Goal: Task Accomplishment & Management: Complete application form

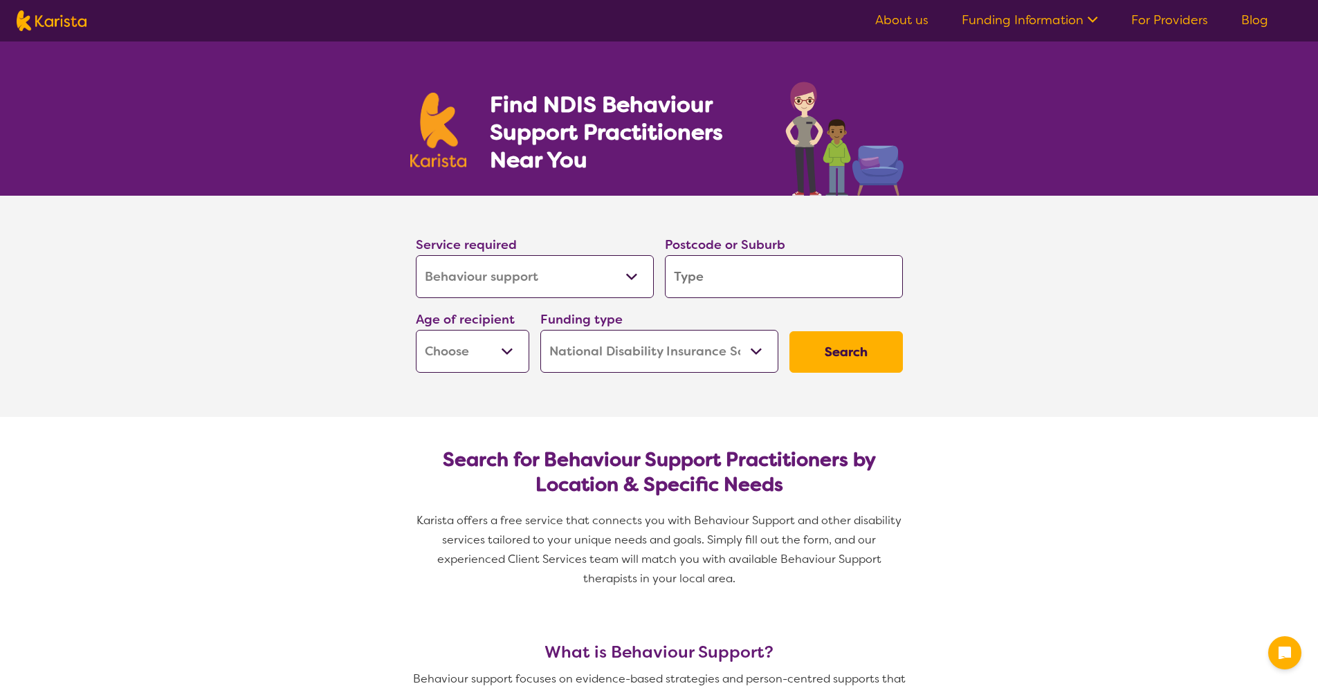
select select "Behaviour support"
select select "NDIS"
select select "Behaviour support"
select select "NDIS"
click at [711, 277] on input "search" at bounding box center [784, 276] width 238 height 43
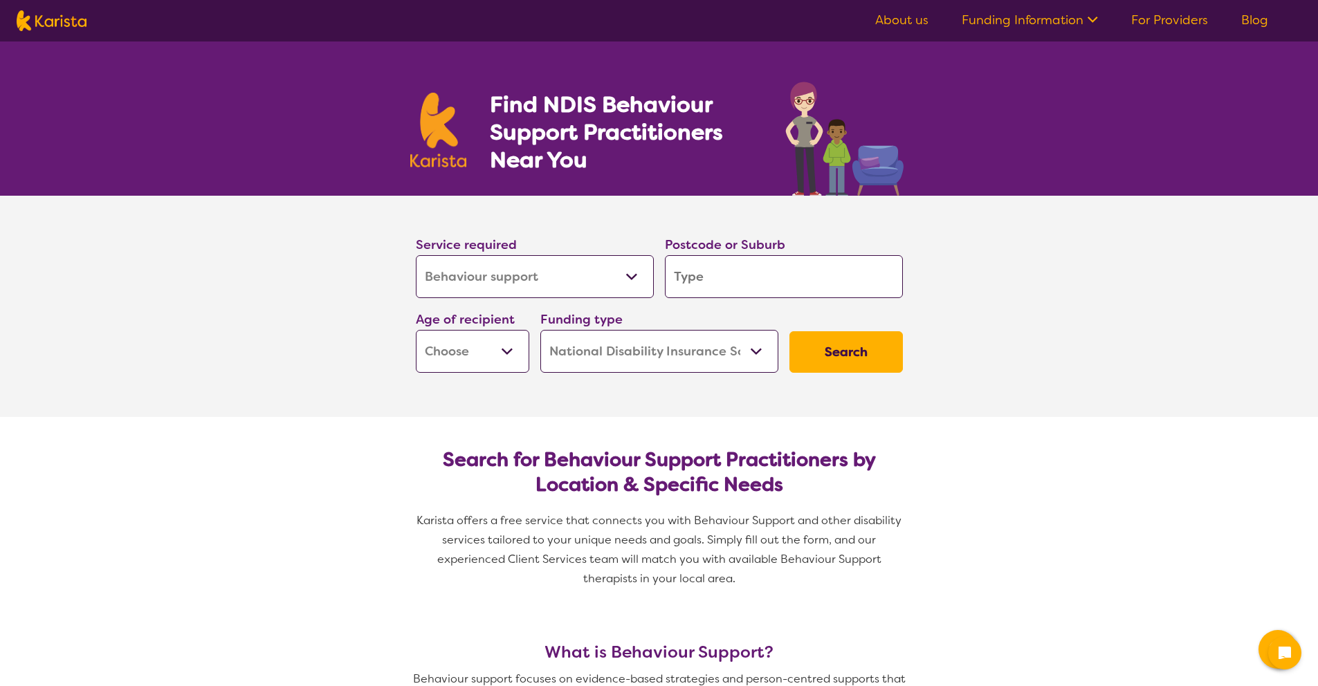
type input "2"
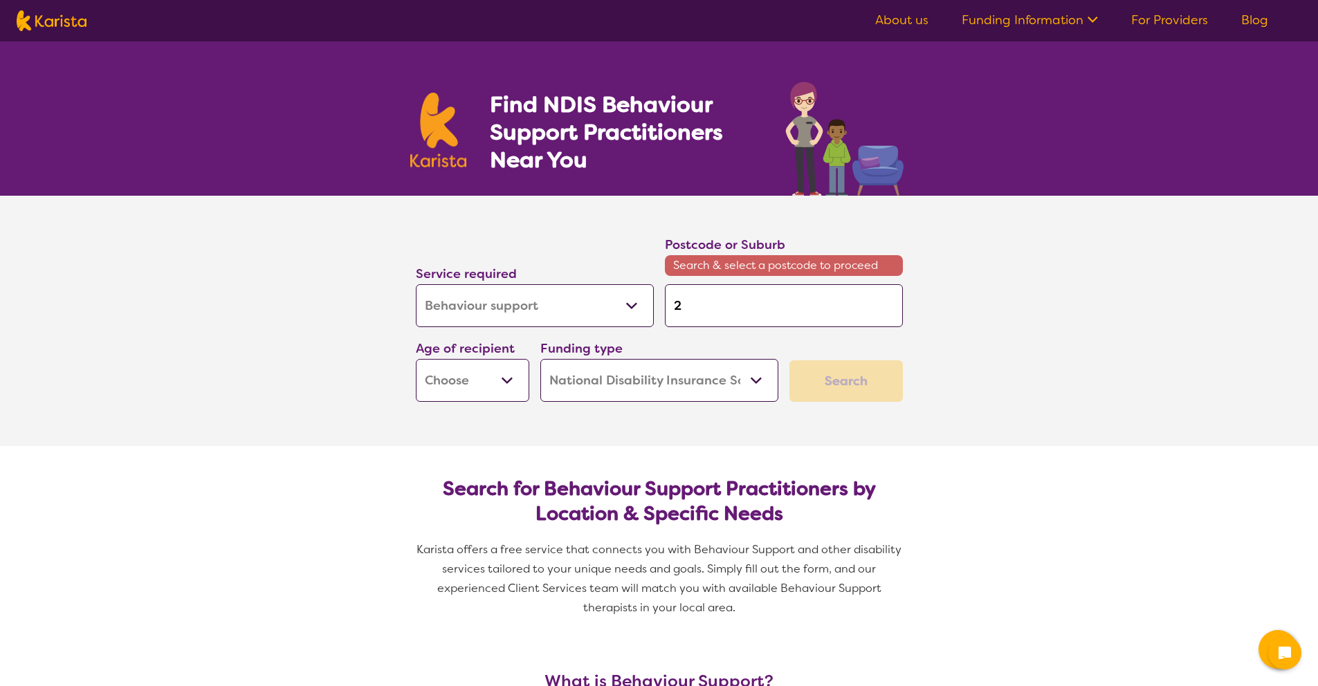
type input "21"
type input "214"
type input "2145"
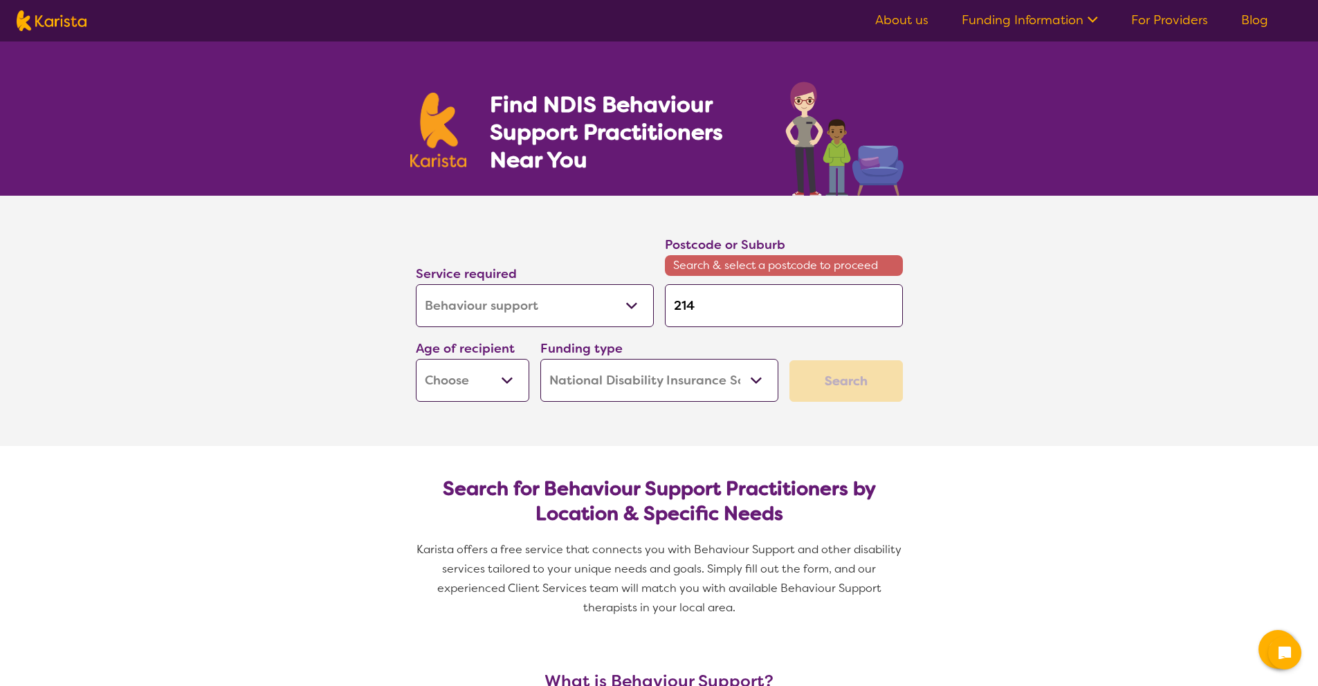
type input "2145"
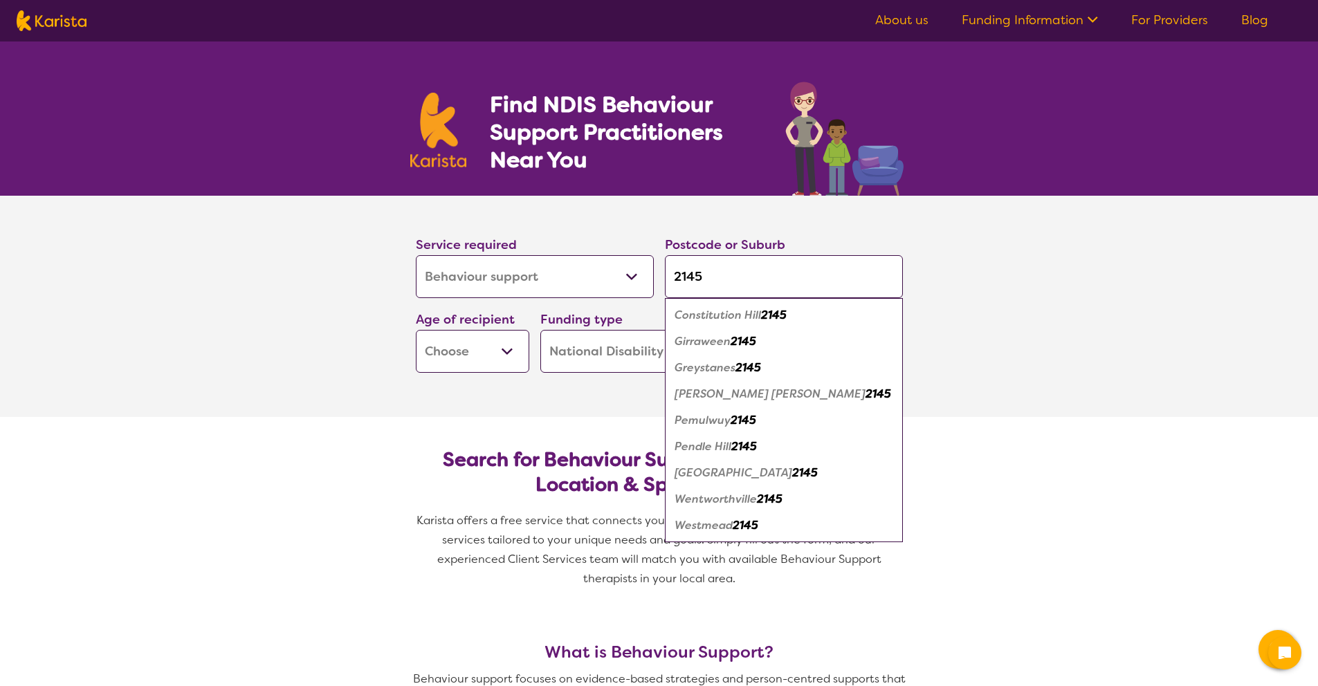
type input "2145"
click at [745, 502] on em "Wentworthville" at bounding box center [715, 499] width 82 height 15
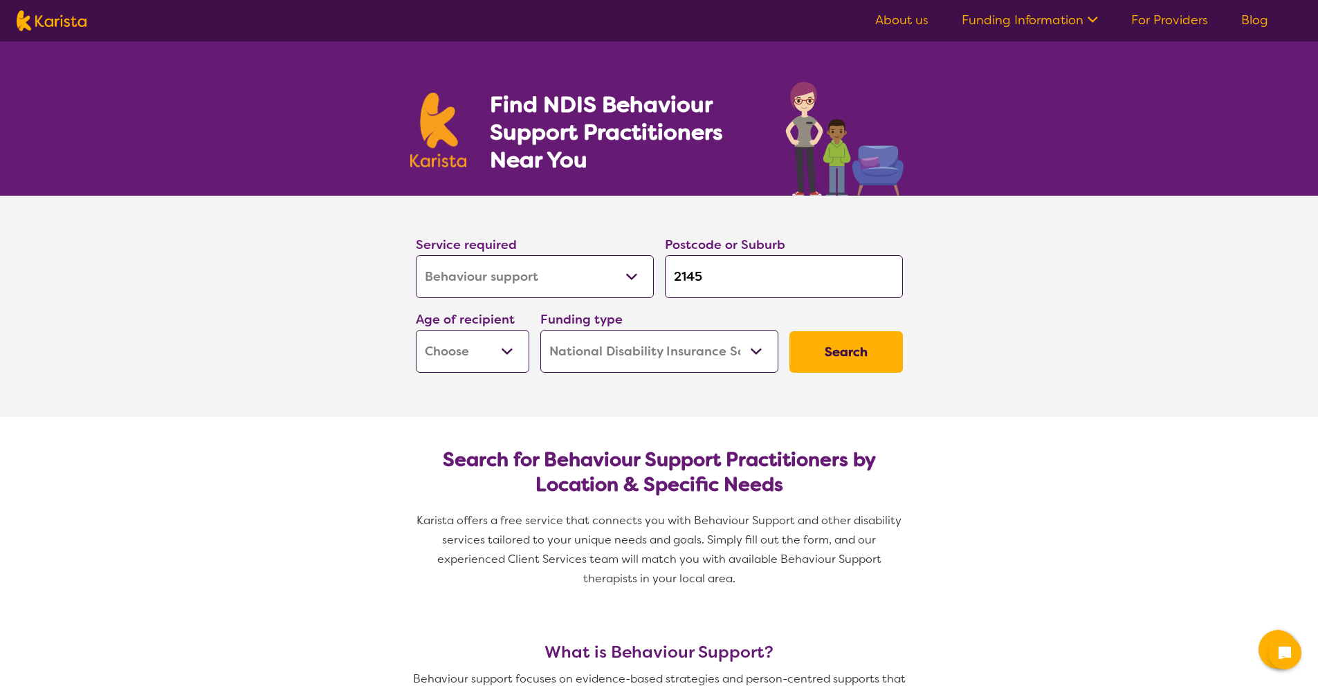
click at [493, 357] on select "Early Childhood - 0 to 9 Child - 10 to 11 Adolescent - 12 to 17 Adult - 18 to 6…" at bounding box center [472, 351] width 113 height 43
select select "EC"
click at [416, 330] on select "Early Childhood - 0 to 9 Child - 10 to 11 Adolescent - 12 to 17 Adult - 18 to 6…" at bounding box center [472, 351] width 113 height 43
select select "EC"
click at [632, 351] on select "Home Care Package (HCP) National Disability Insurance Scheme (NDIS) I don't know" at bounding box center [659, 351] width 238 height 43
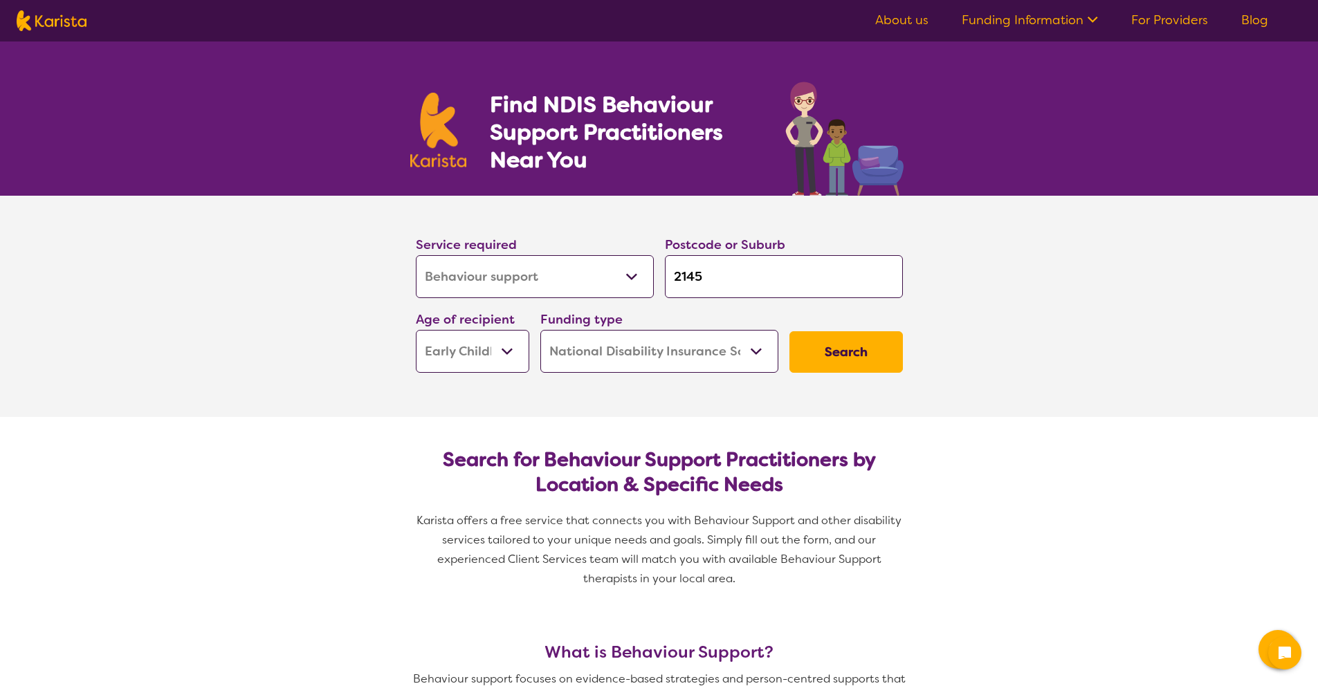
click at [540, 330] on select "Home Care Package (HCP) National Disability Insurance Scheme (NDIS) I don't know" at bounding box center [659, 351] width 238 height 43
click at [840, 358] on button "Search" at bounding box center [845, 352] width 113 height 42
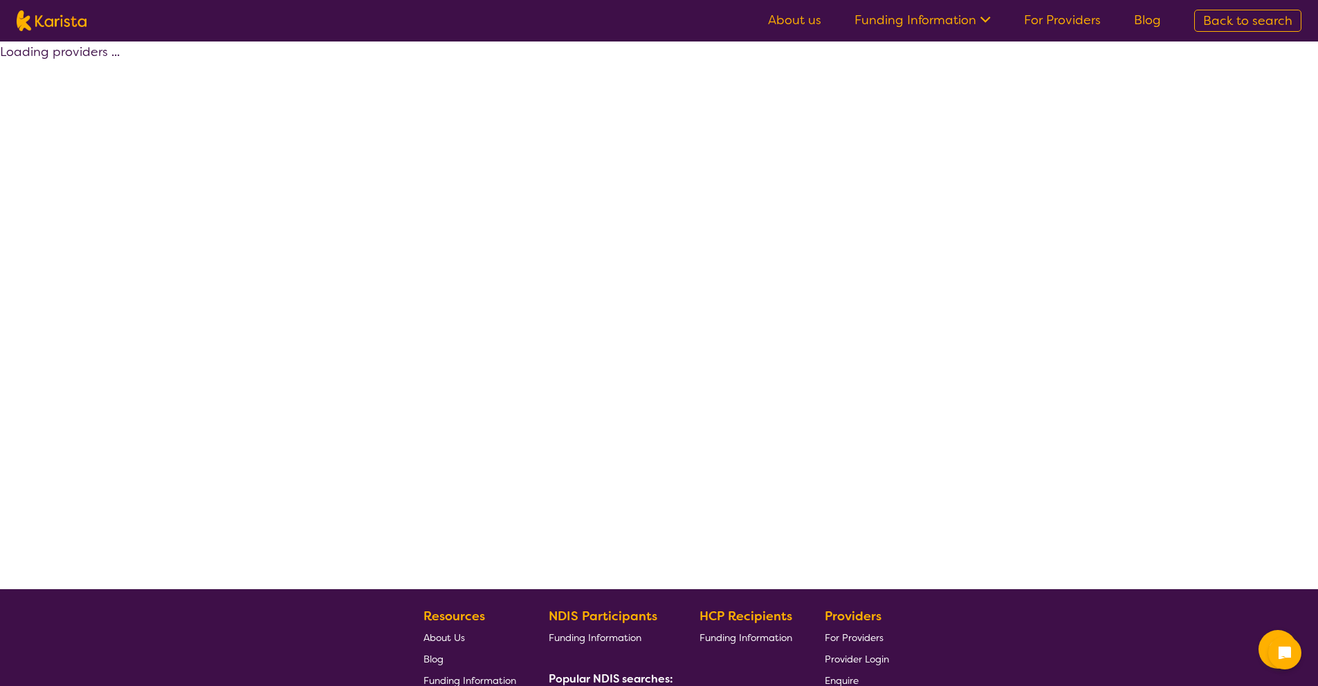
select select "by_score"
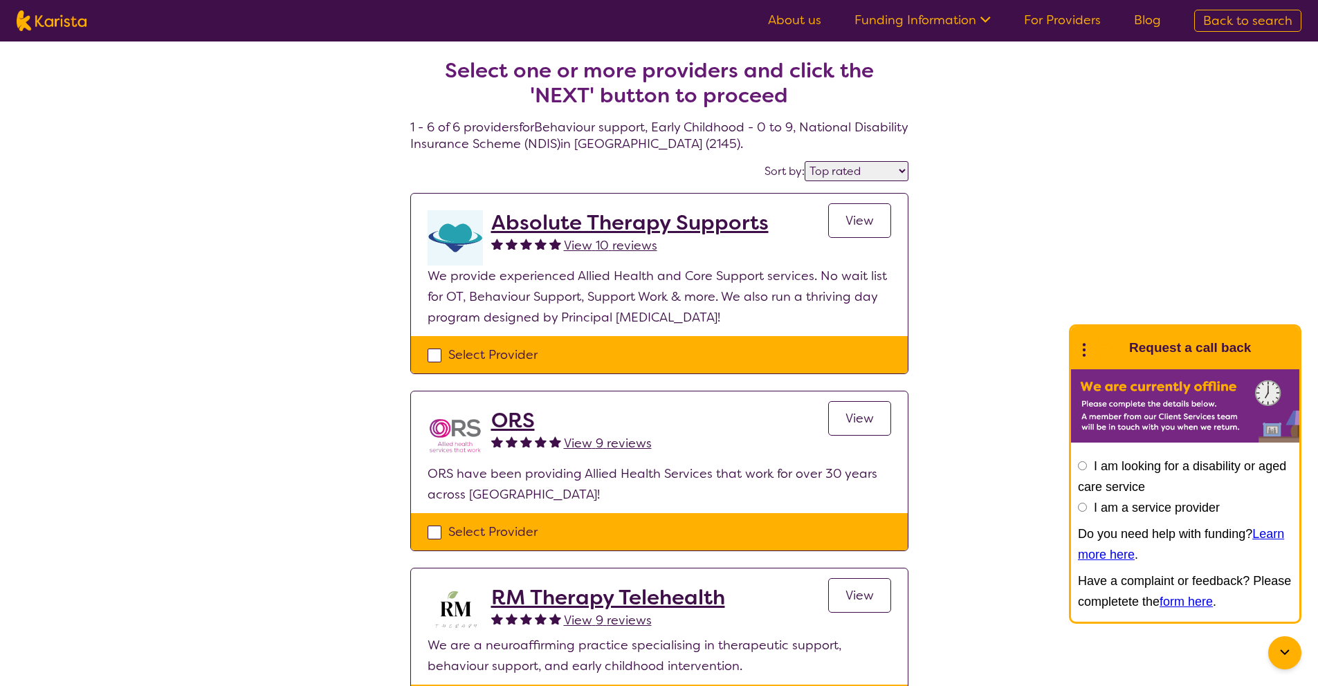
click at [881, 178] on select "Highly reviewed Top rated" at bounding box center [857, 171] width 104 height 20
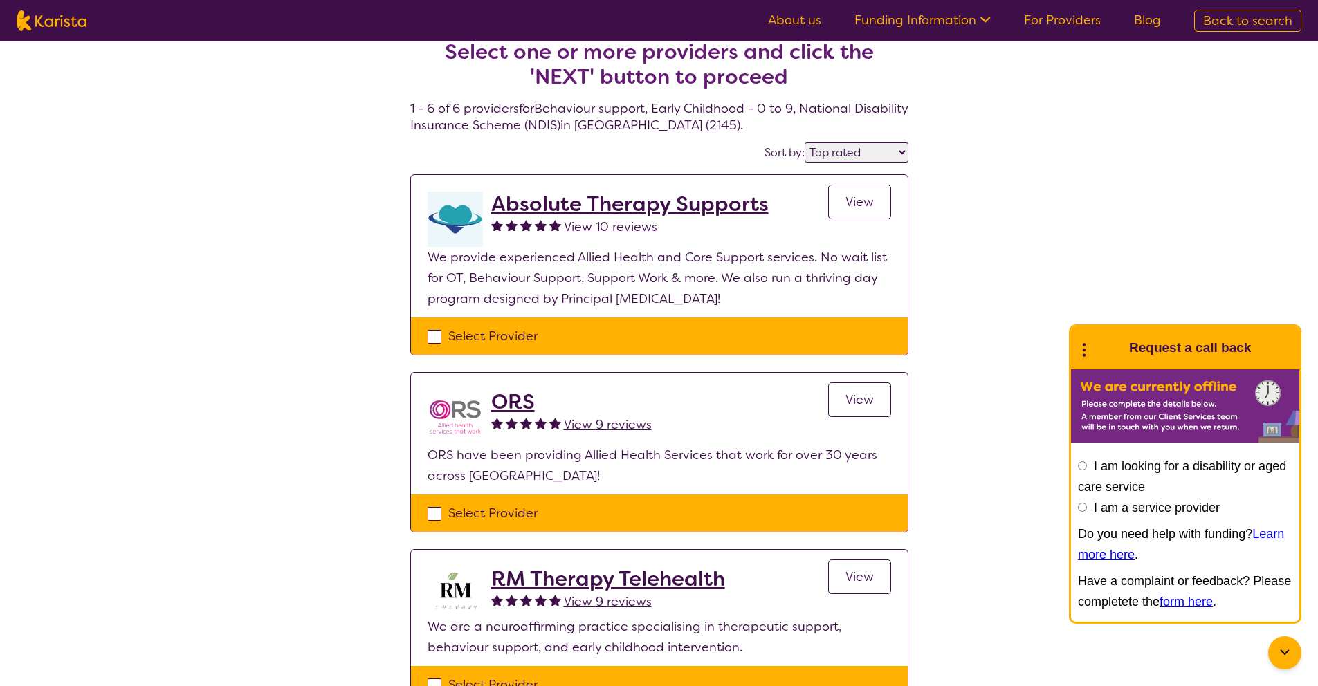
scroll to position [39, 0]
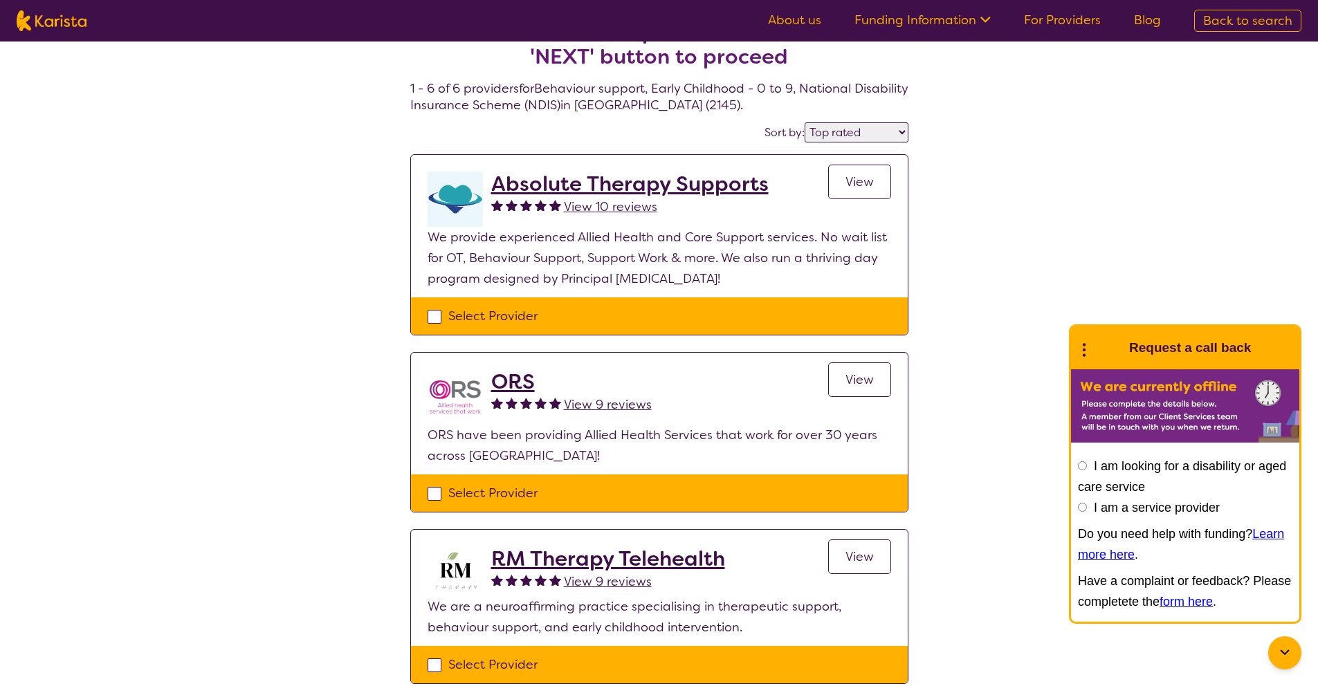
click at [850, 182] on span "View" at bounding box center [859, 182] width 28 height 17
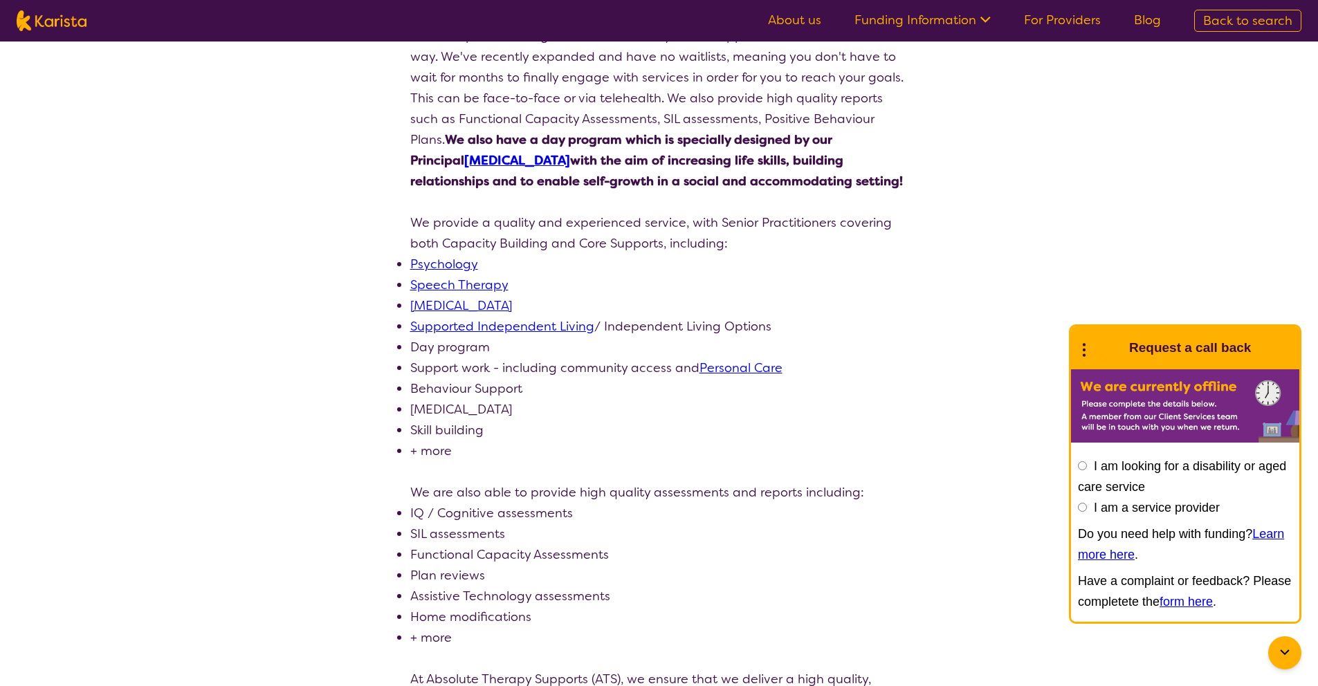
scroll to position [282, 0]
click at [477, 388] on li "Behaviour Support" at bounding box center [659, 387] width 498 height 21
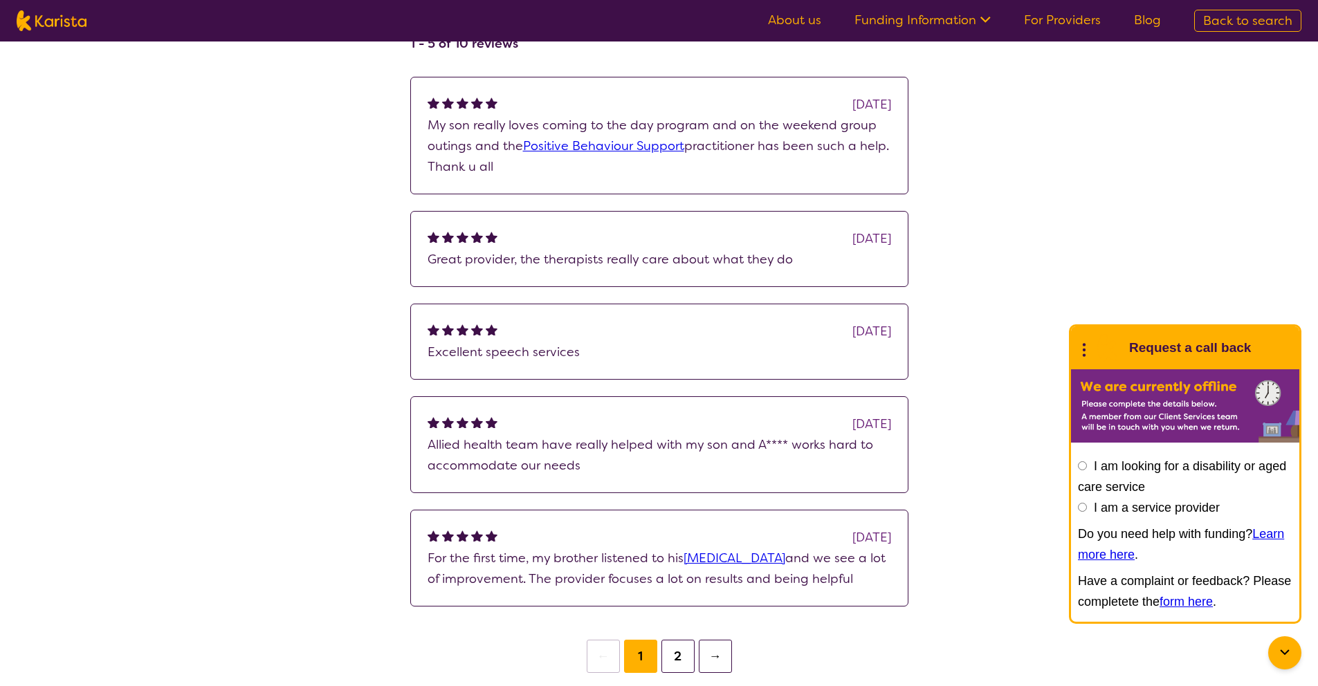
scroll to position [1659, 0]
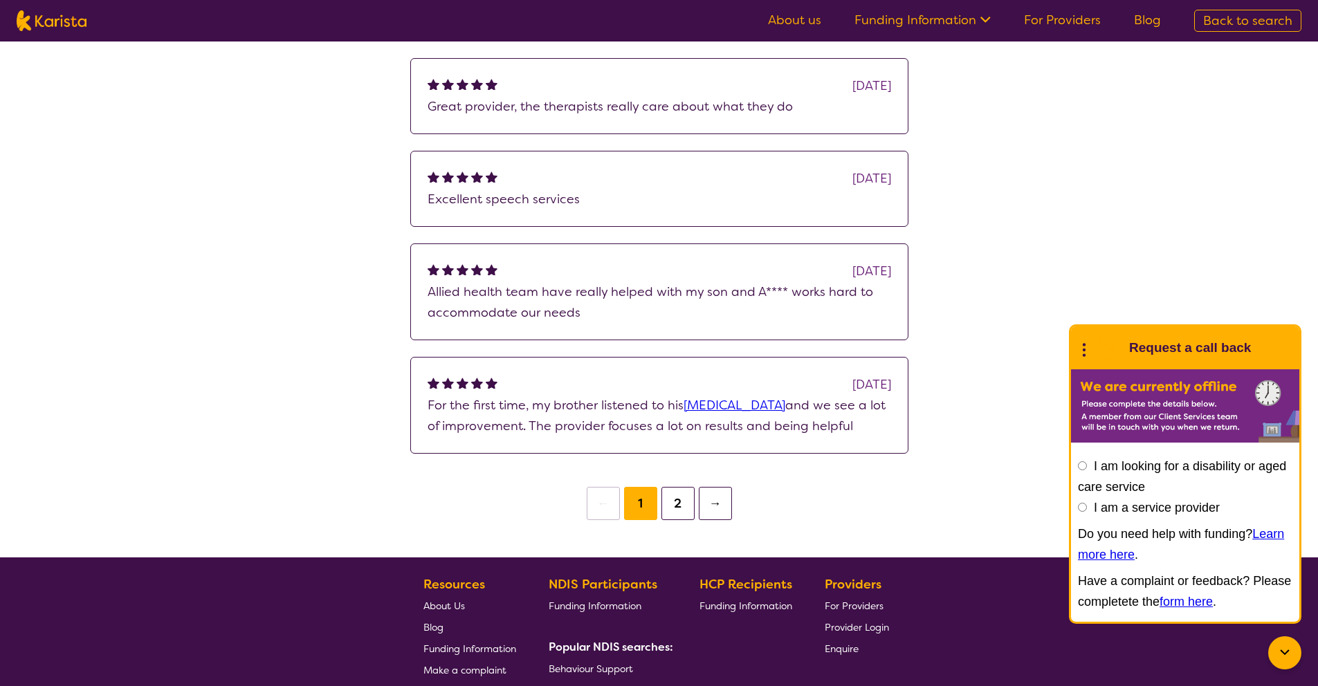
click at [686, 509] on button "2" at bounding box center [677, 503] width 33 height 33
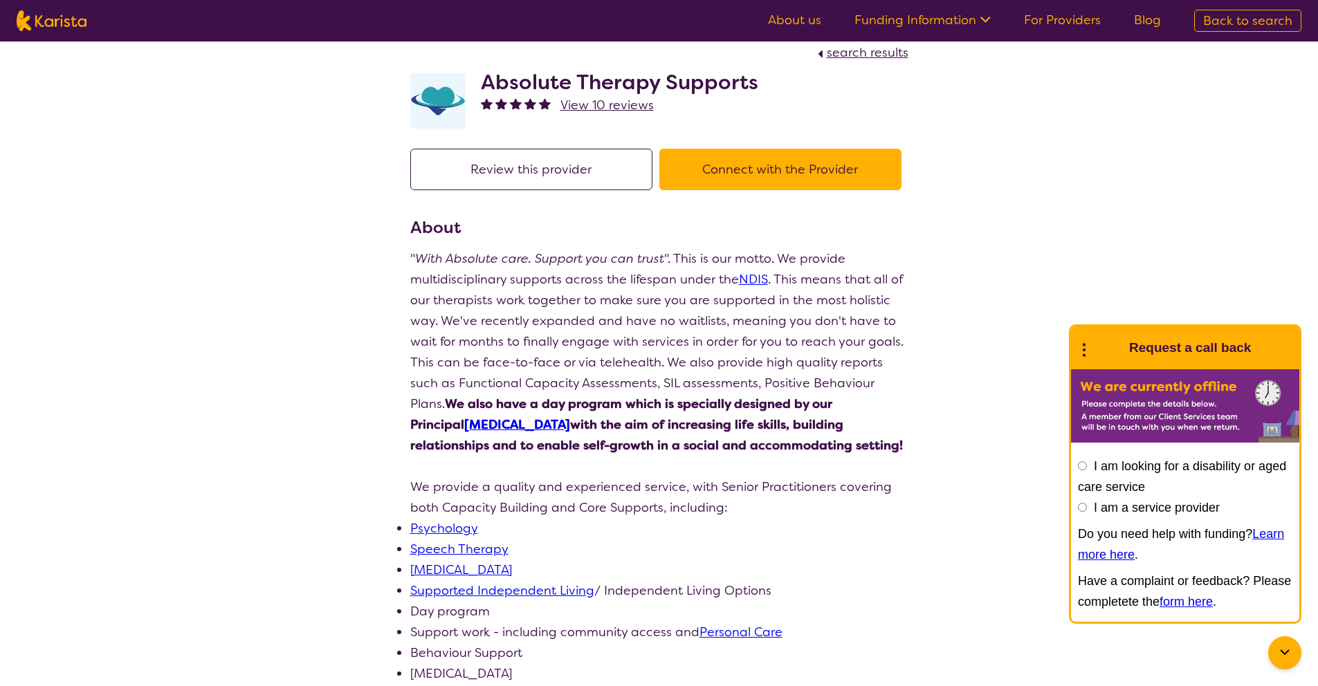
scroll to position [17, 0]
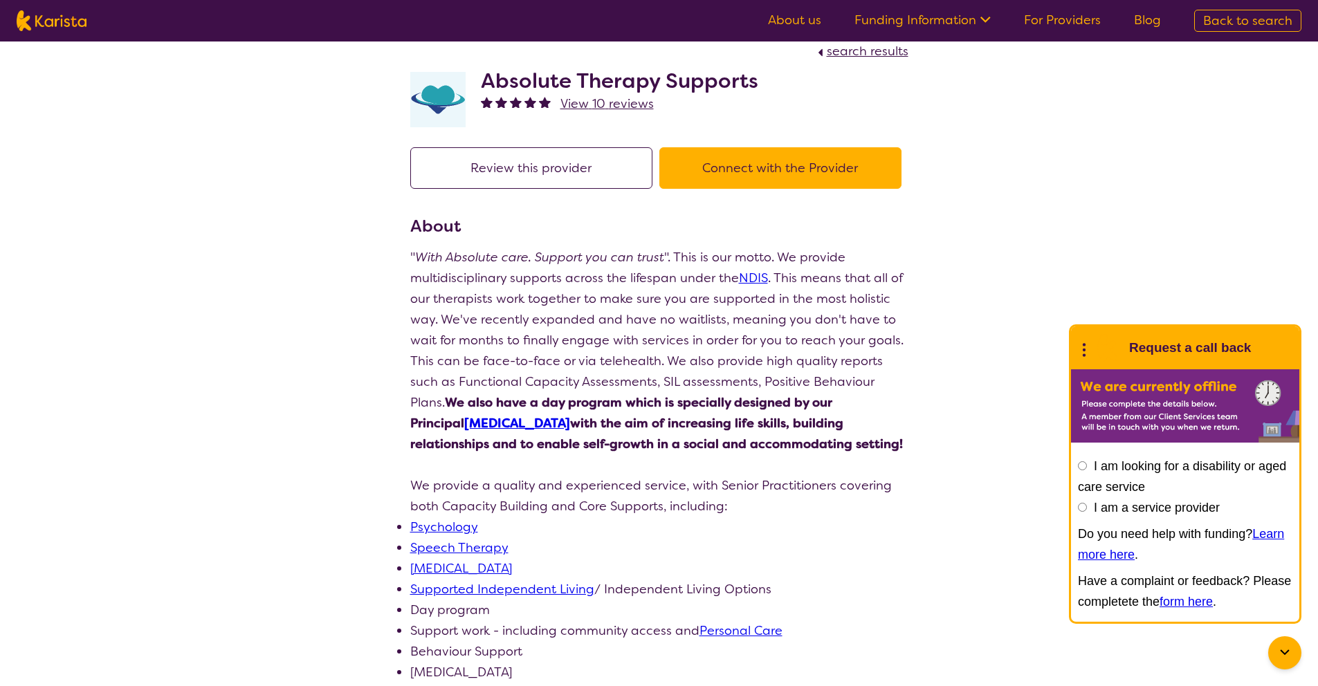
click at [772, 171] on button "Connect with the Provider" at bounding box center [780, 168] width 242 height 42
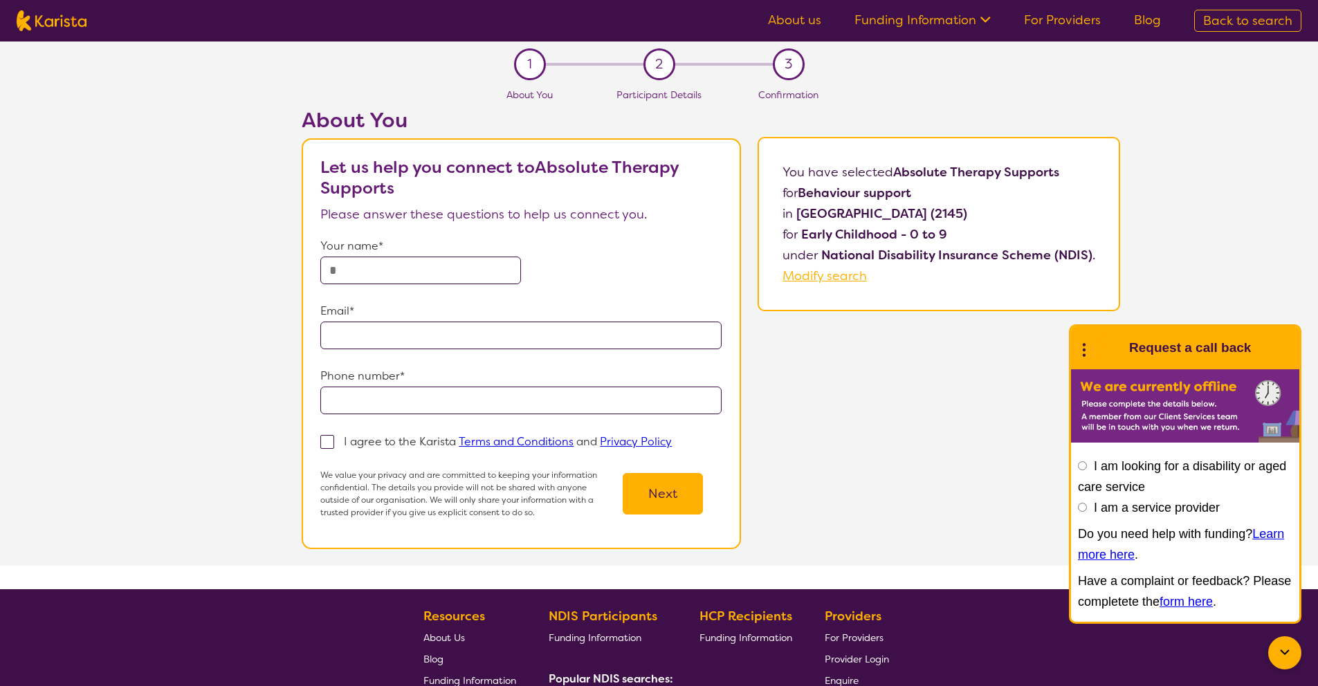
click at [369, 276] on input "text" at bounding box center [420, 271] width 201 height 28
type input "*****"
click at [359, 337] on input "email" at bounding box center [520, 336] width 401 height 28
type input "**********"
click at [383, 402] on input "tel" at bounding box center [520, 401] width 401 height 28
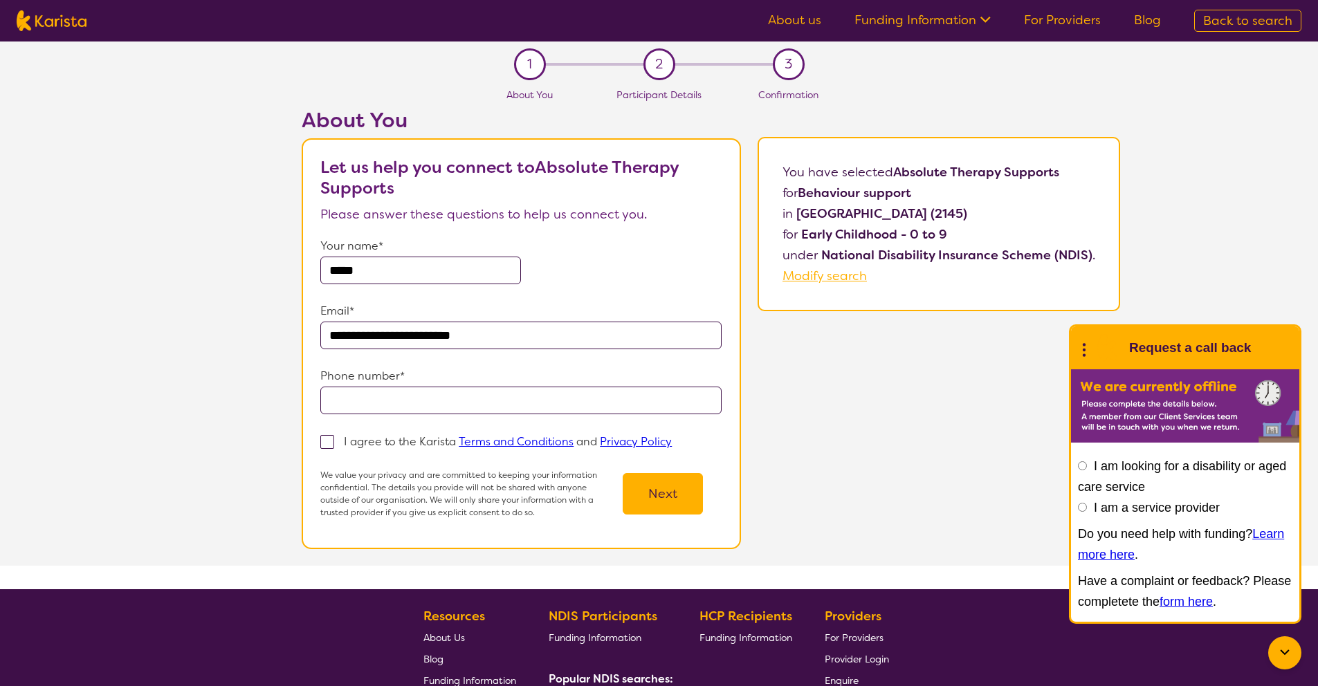
type input "**********"
click at [332, 441] on span at bounding box center [327, 442] width 14 height 14
click at [672, 441] on input "I agree to the Karista Terms and Conditions and Privacy Policy" at bounding box center [676, 440] width 9 height 9
checkbox input "true"
click at [684, 502] on button "Next" at bounding box center [663, 494] width 80 height 42
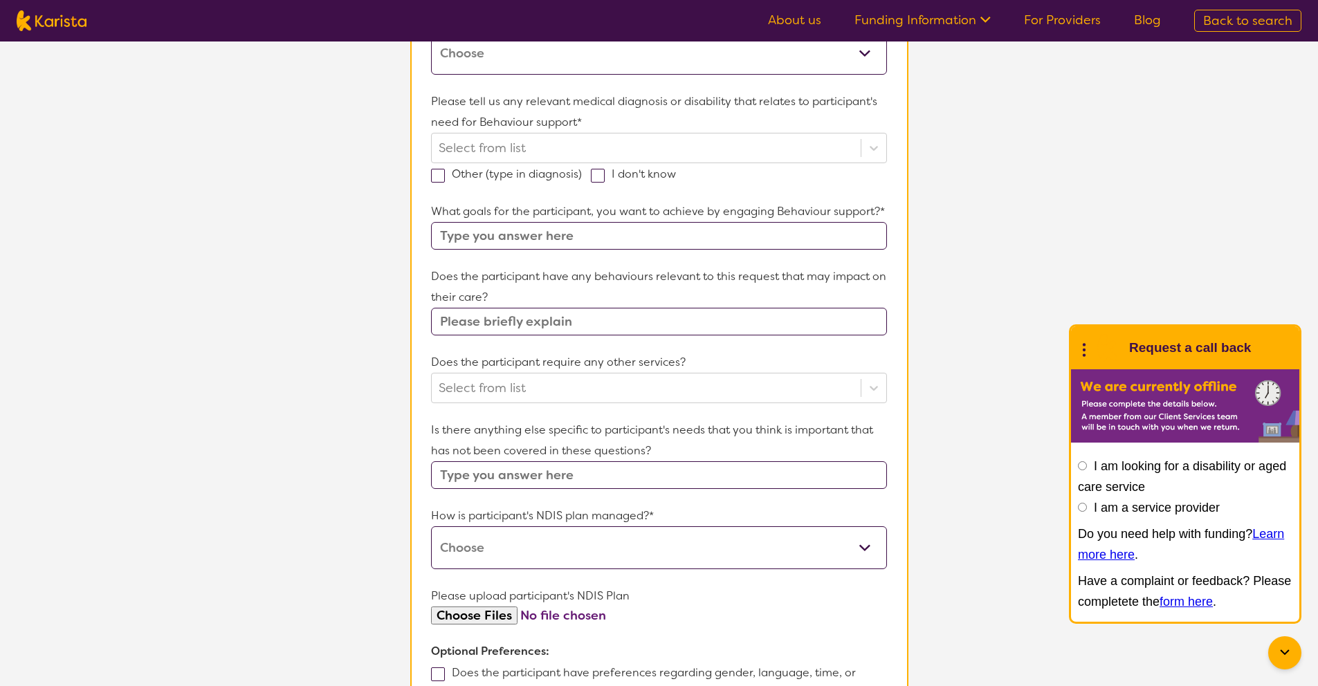
scroll to position [62, 0]
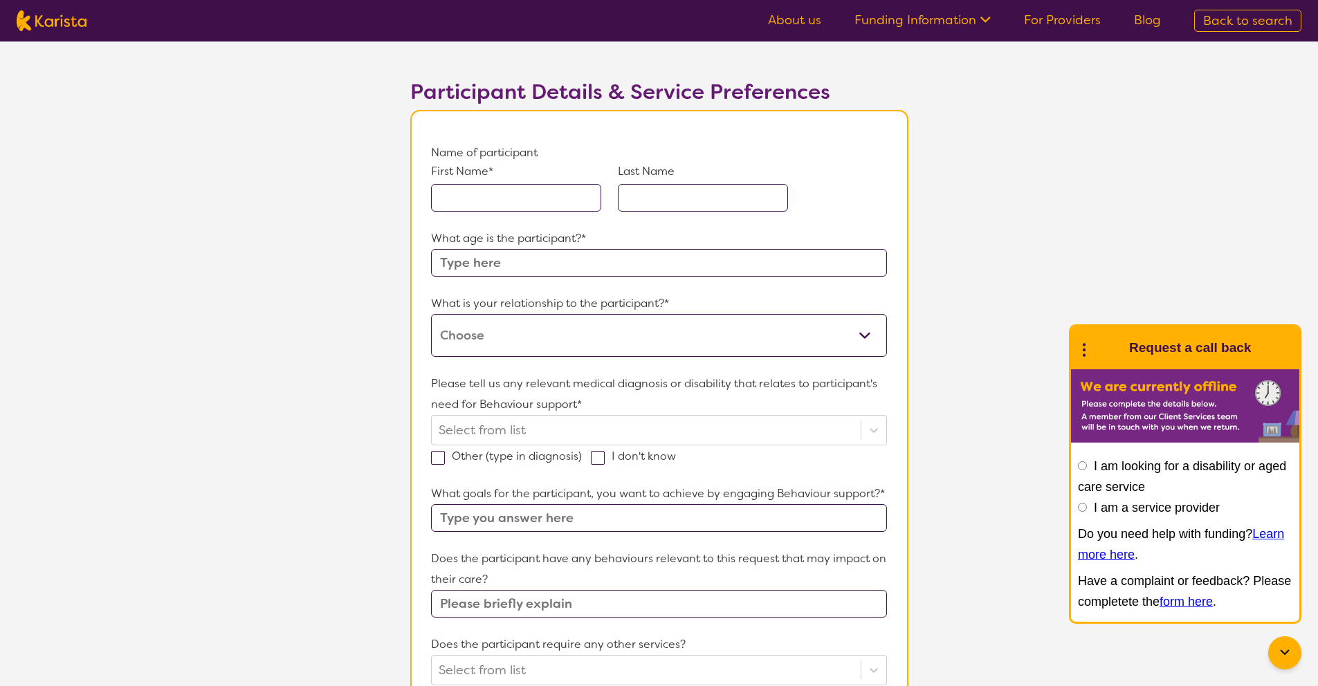
click at [480, 201] on input "text" at bounding box center [516, 198] width 170 height 28
type input "anav"
click at [647, 190] on input "text" at bounding box center [703, 198] width 170 height 28
type input "[PERSON_NAME]"
click at [531, 260] on input "text" at bounding box center [658, 263] width 455 height 28
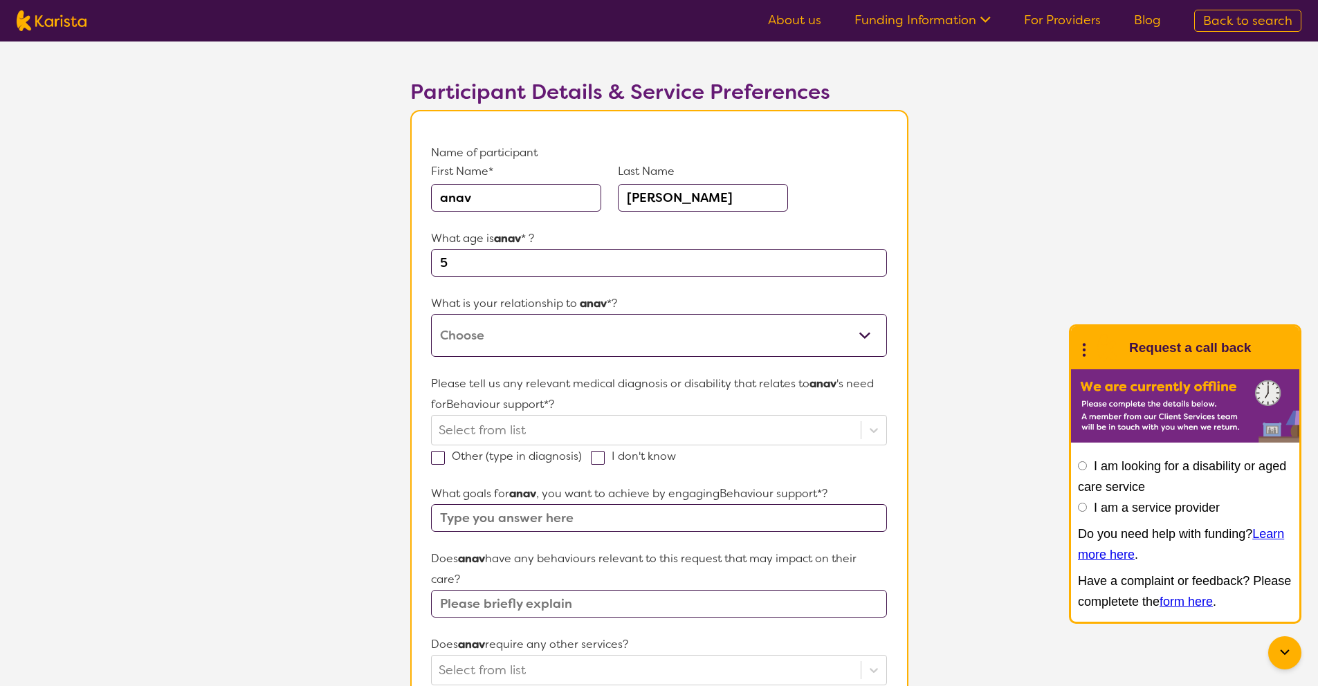
type input "5"
click at [535, 335] on select "This request is for myself I am their parent I am their child I am their spouse…" at bounding box center [658, 335] width 455 height 43
select select "I am their parent"
click at [431, 314] on select "This request is for myself I am their parent I am their child I am their spouse…" at bounding box center [658, 335] width 455 height 43
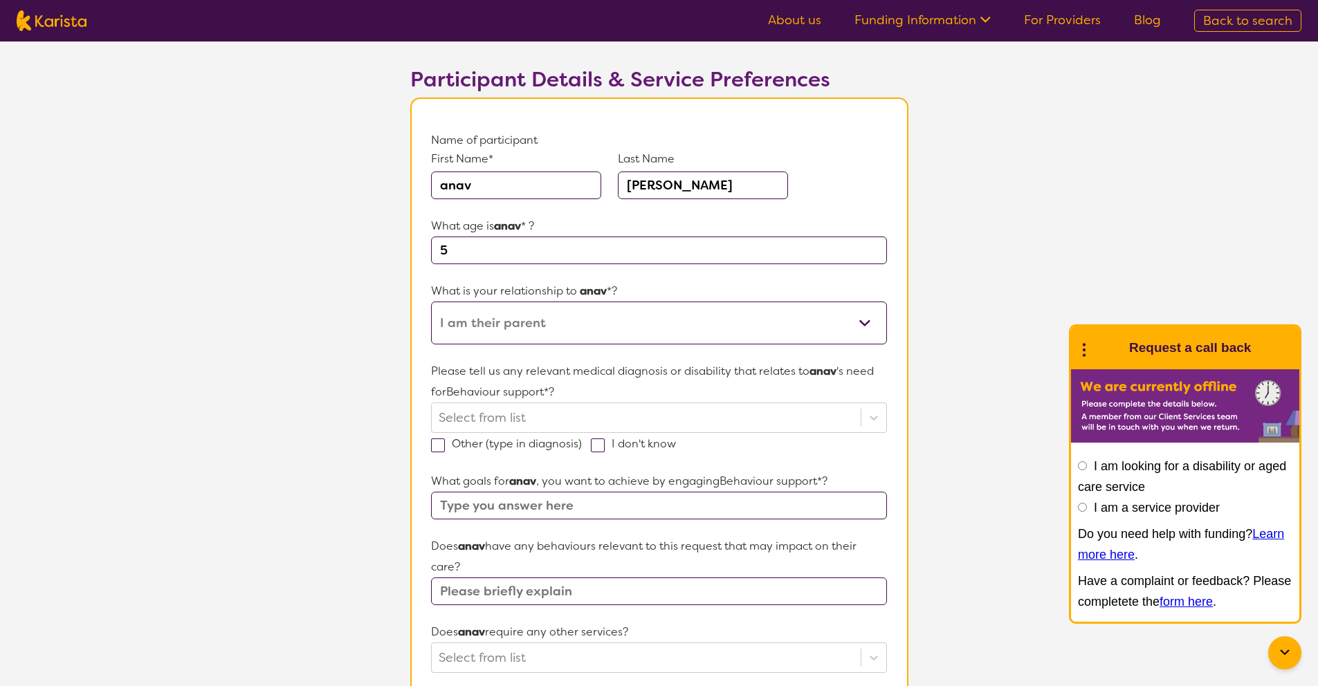
scroll to position [145, 0]
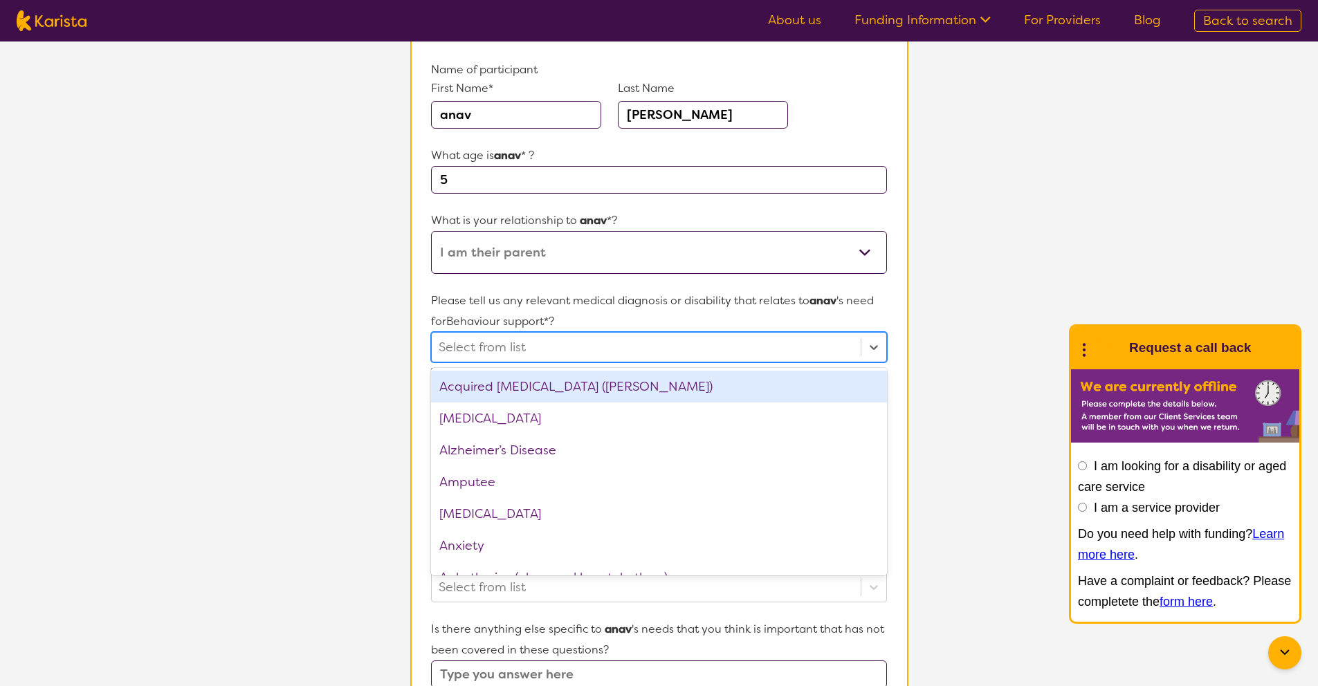
click at [609, 338] on div at bounding box center [646, 348] width 414 height 24
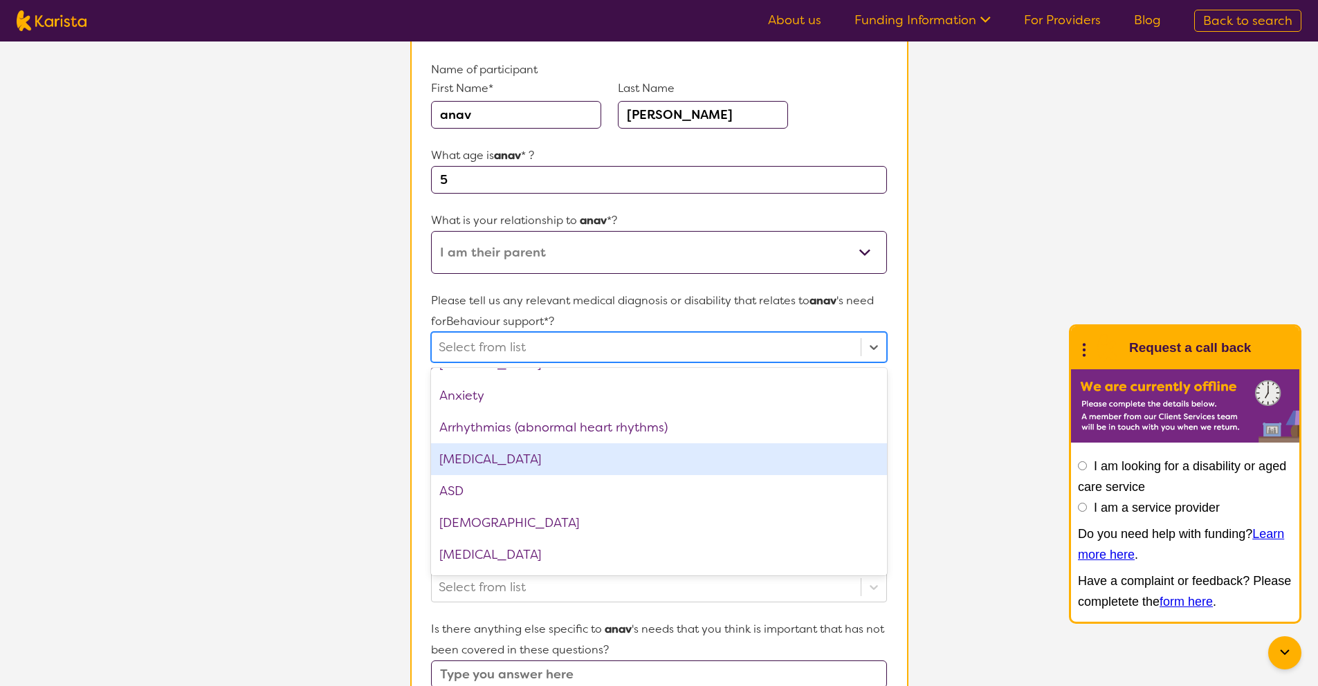
scroll to position [153, 0]
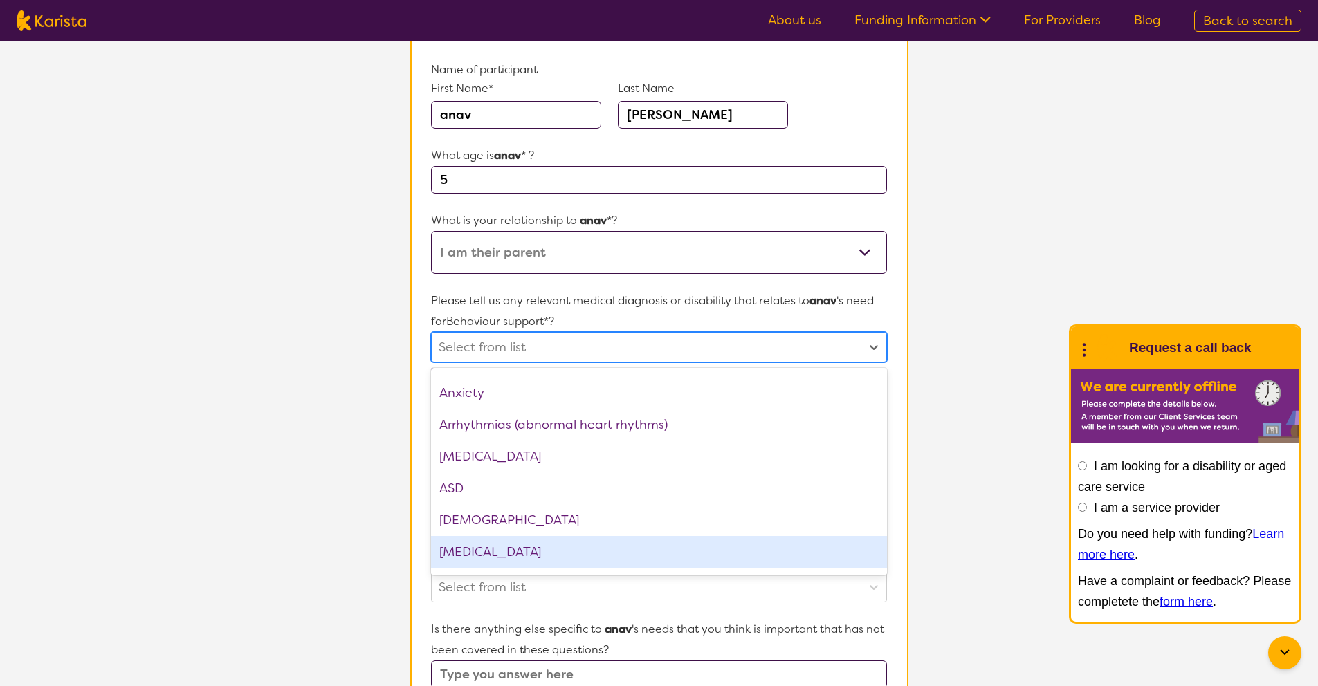
click at [595, 556] on div "[MEDICAL_DATA]" at bounding box center [658, 552] width 455 height 32
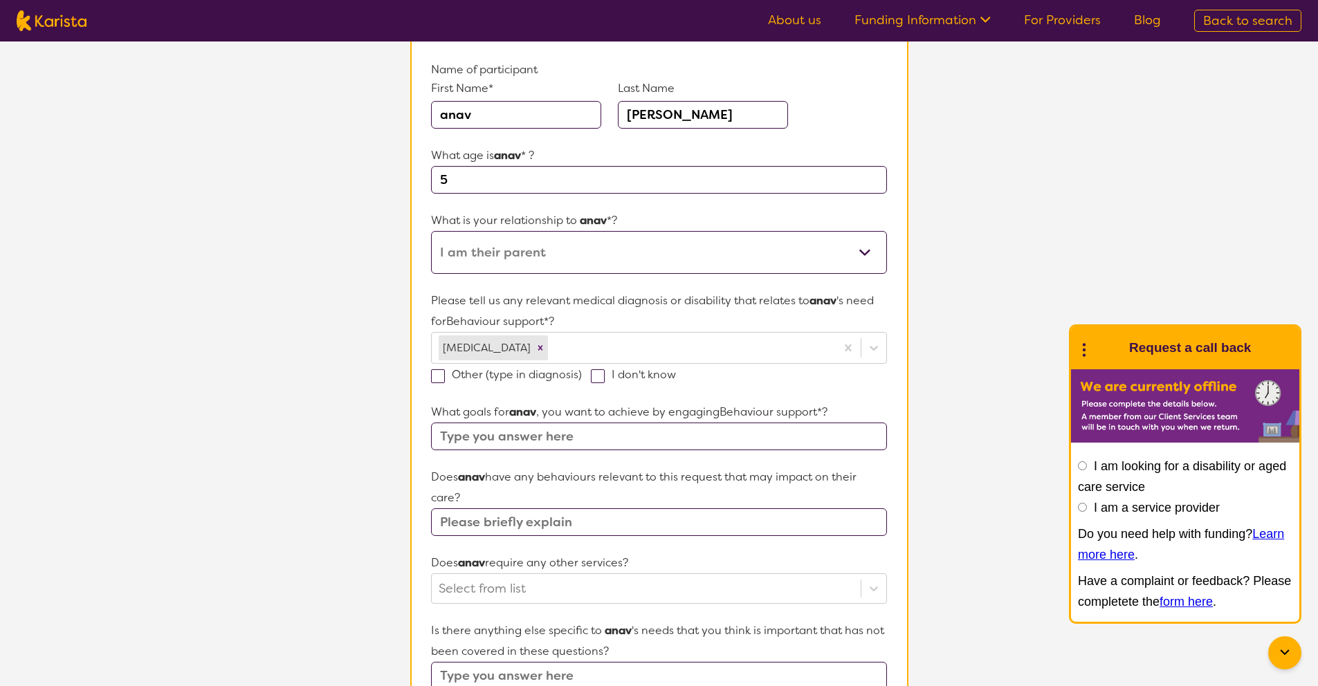
click at [906, 329] on section "Name of participant First Name* [PERSON_NAME] Last Name [PERSON_NAME] What age …" at bounding box center [659, 547] width 498 height 1041
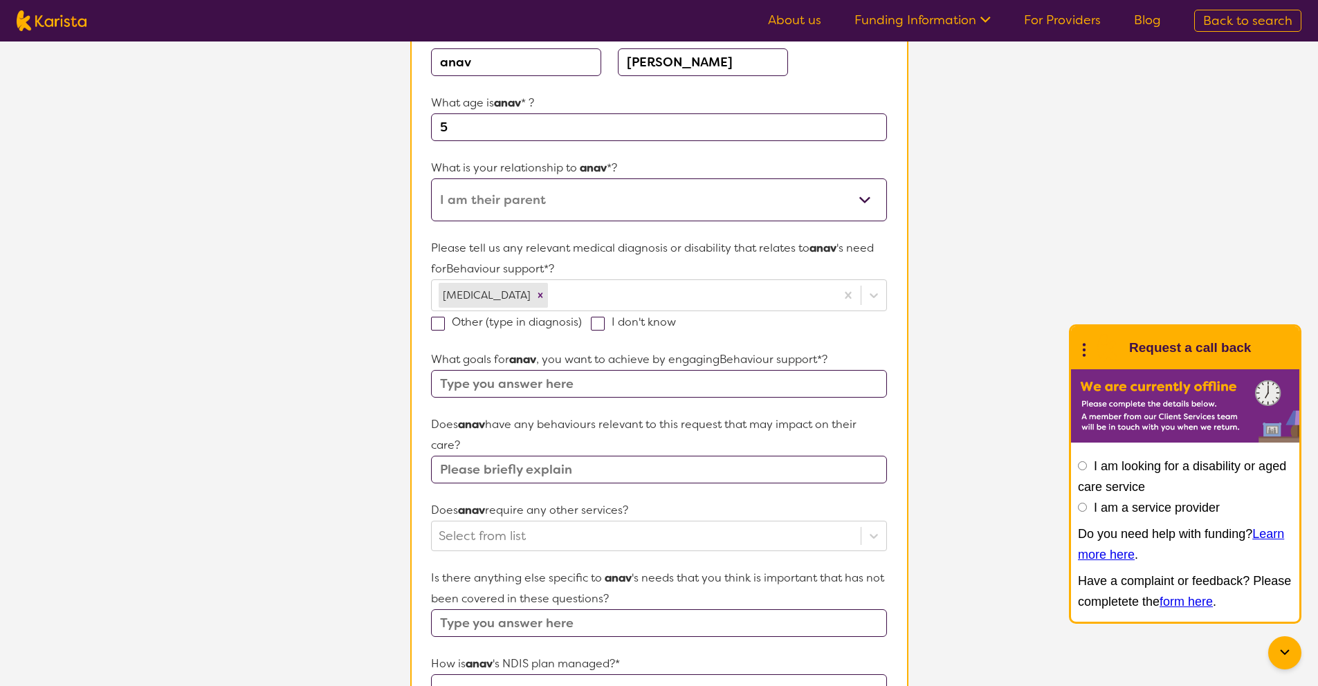
scroll to position [199, 0]
click at [514, 386] on input "text" at bounding box center [658, 383] width 455 height 28
type input "Because of attention [PERSON_NAME] he hitting , pocking and pushing and irritat…"
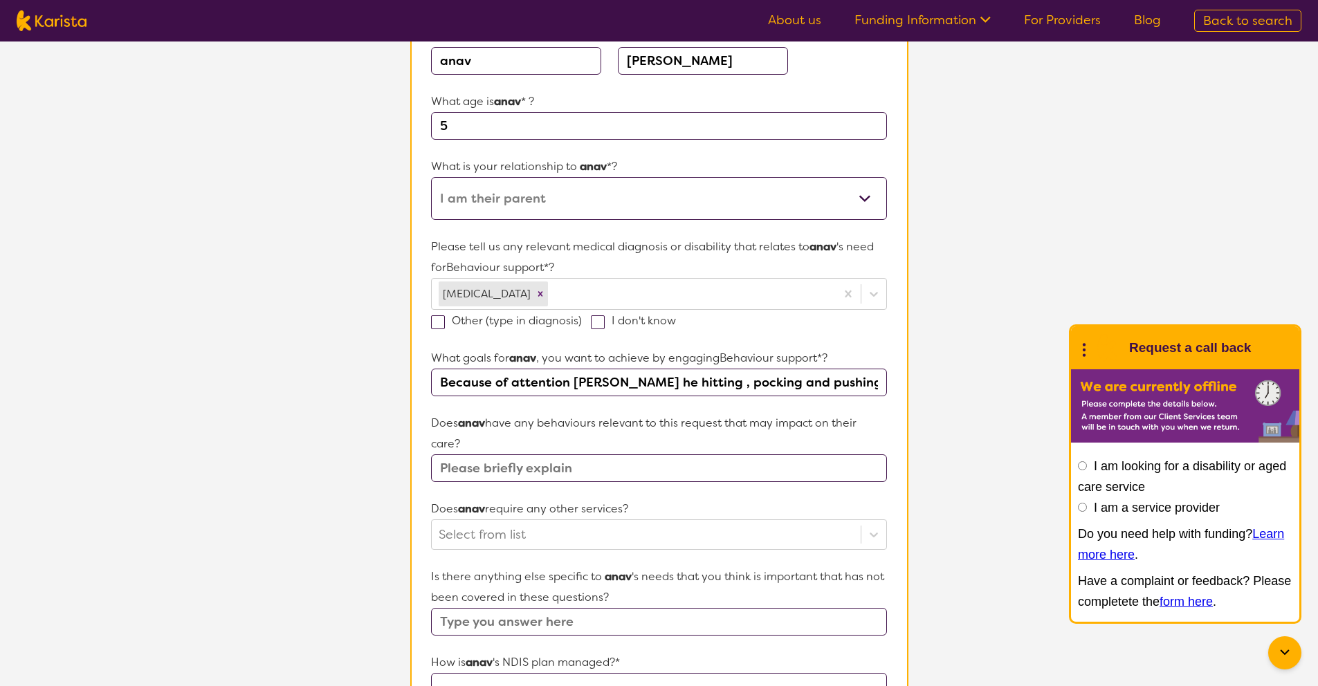
click at [596, 475] on input "text" at bounding box center [658, 468] width 455 height 28
type input "yes ,"
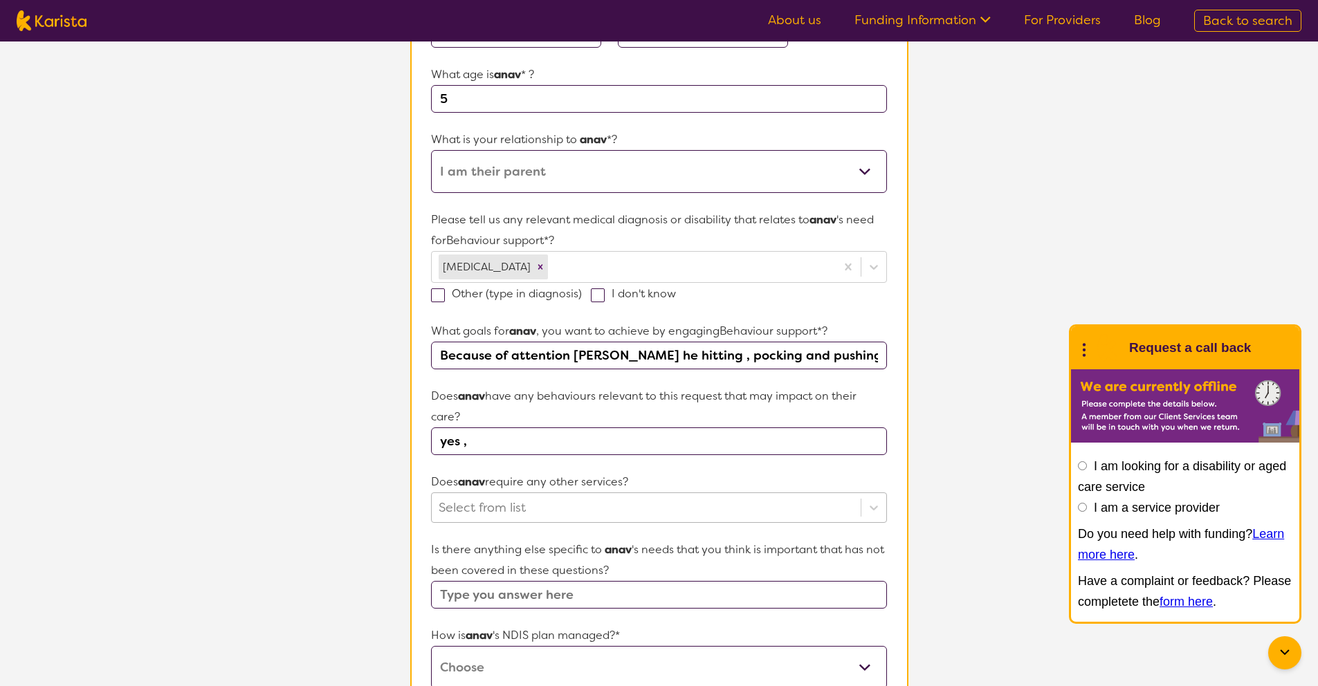
click at [591, 523] on div "Select from list" at bounding box center [658, 508] width 455 height 30
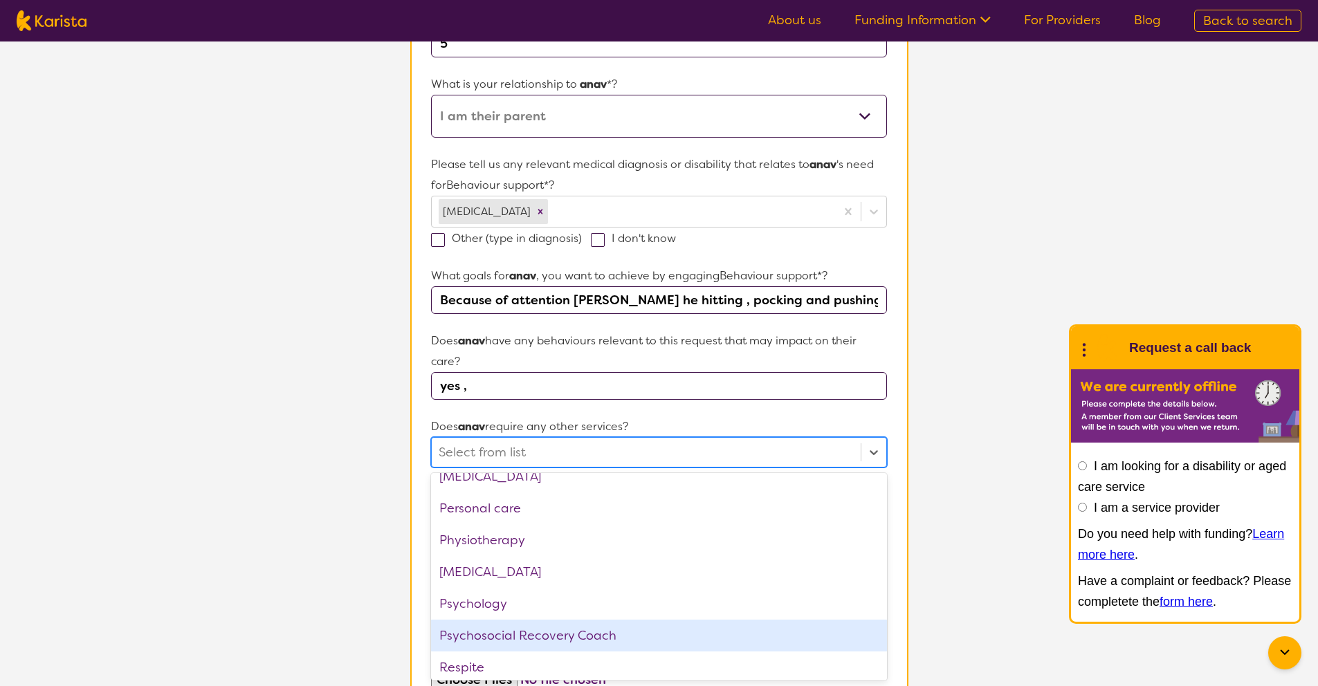
scroll to position [414, 0]
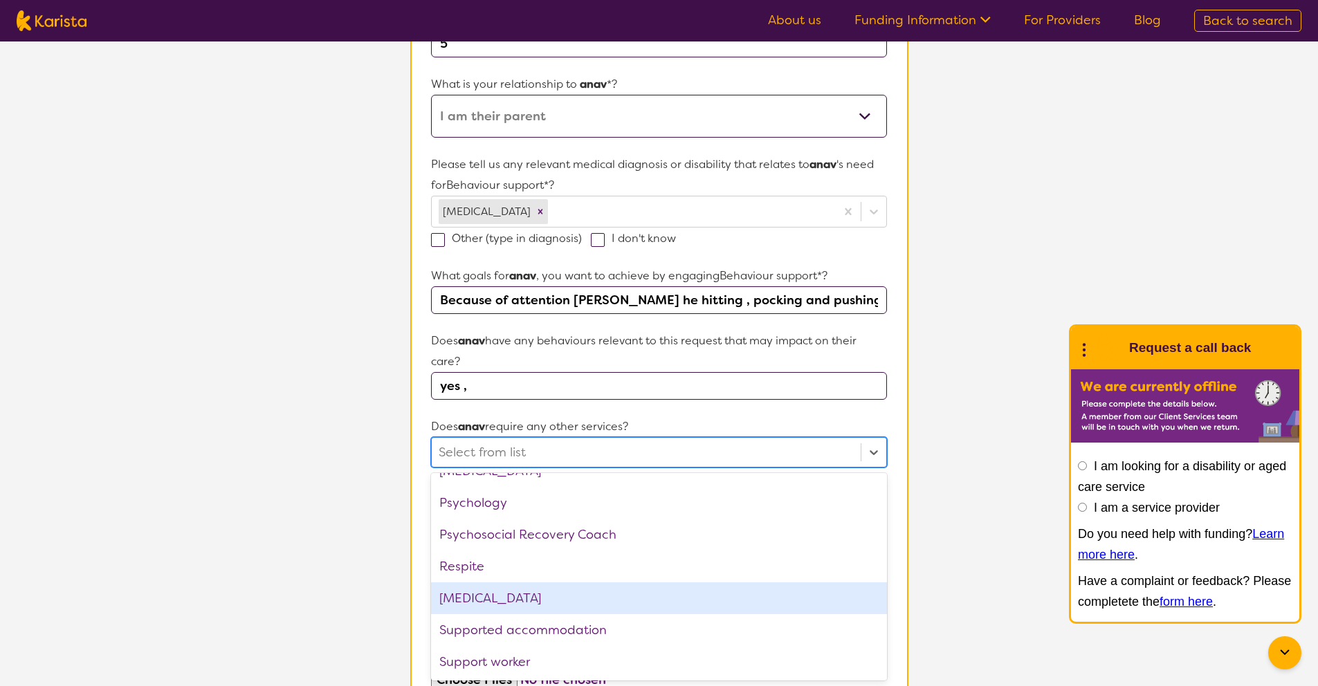
click at [508, 597] on div "[MEDICAL_DATA]" at bounding box center [658, 598] width 455 height 32
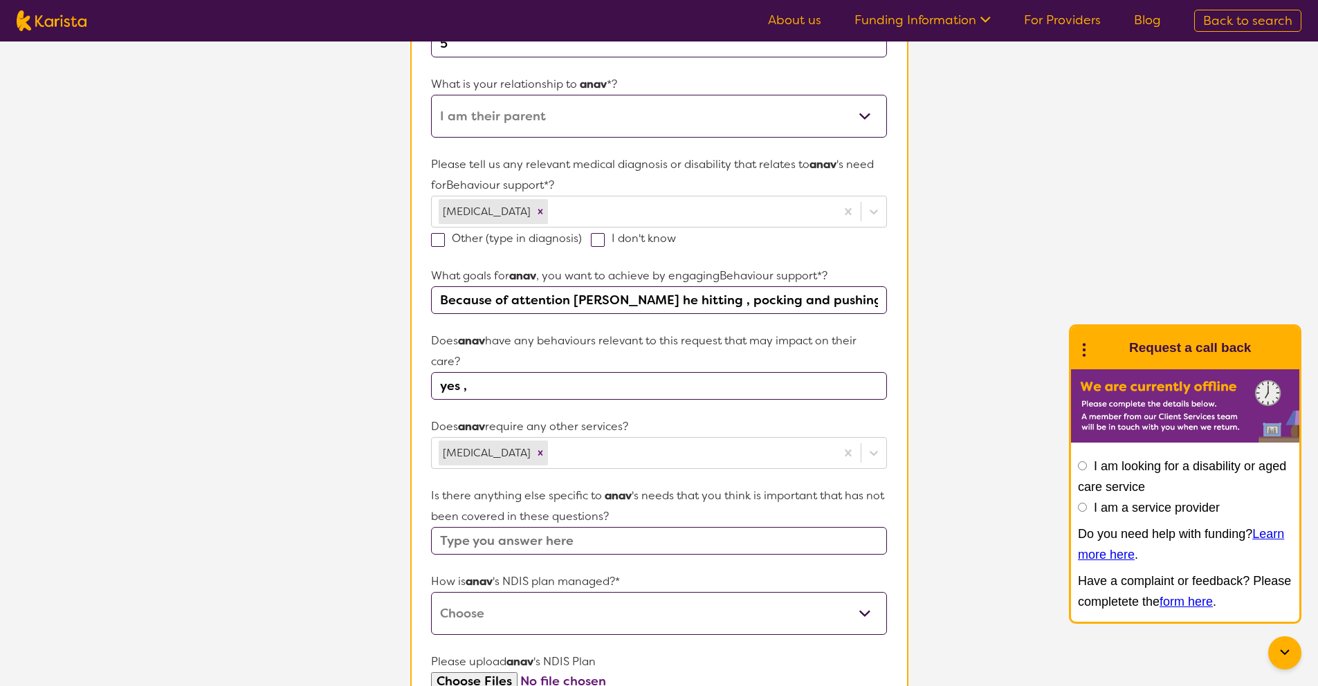
click at [970, 513] on section "L About You 2 Participant Details 3 Confirmation Participant Details & Service …" at bounding box center [659, 372] width 1318 height 1222
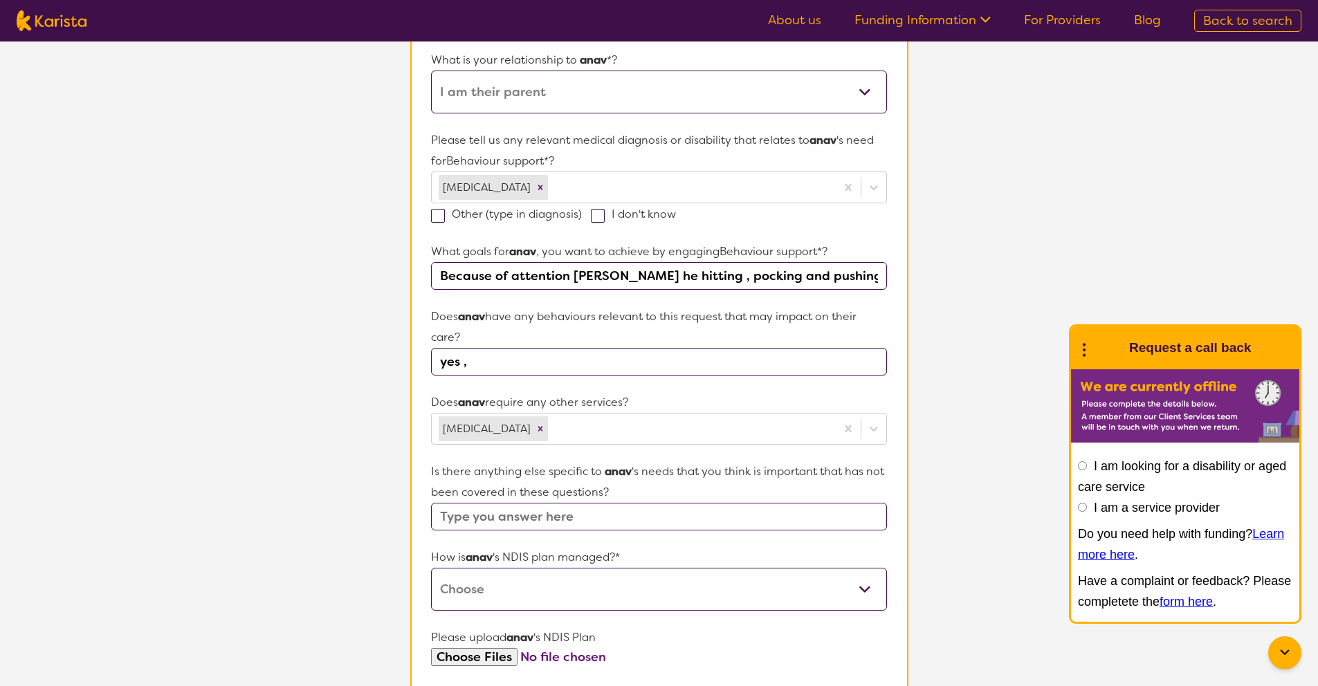
scroll to position [343, 0]
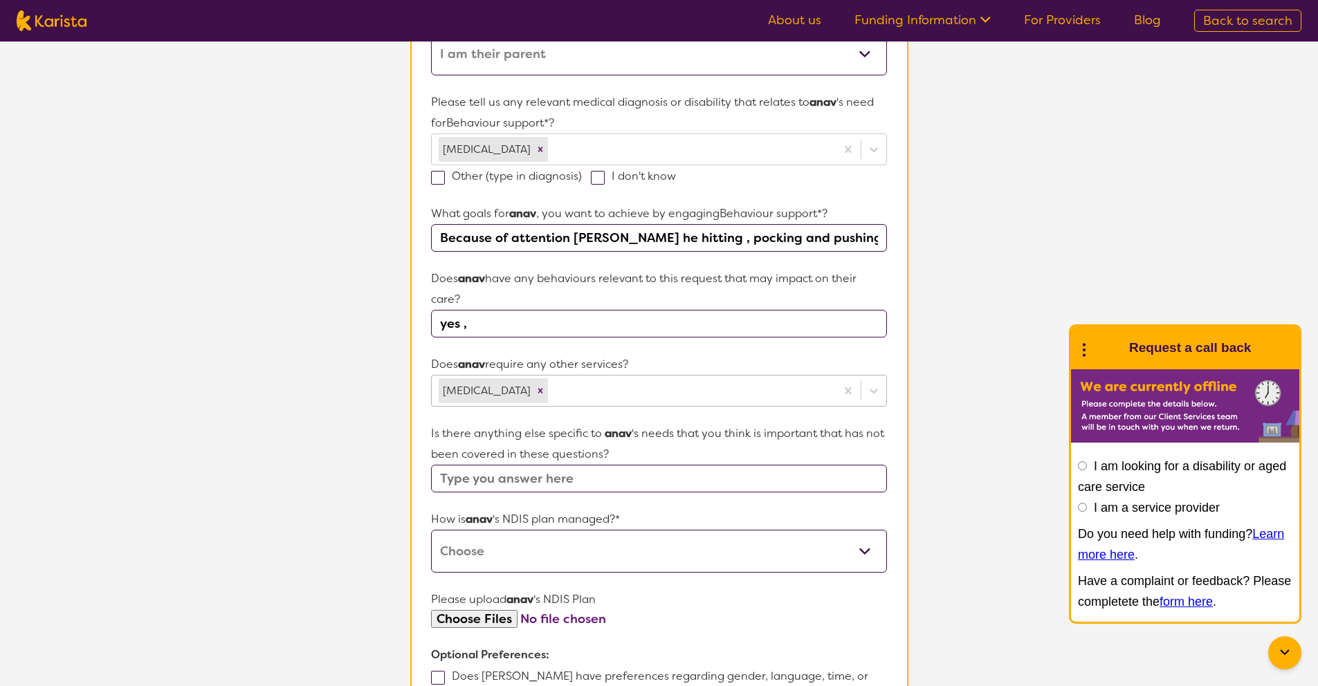
click at [589, 388] on div at bounding box center [689, 391] width 277 height 24
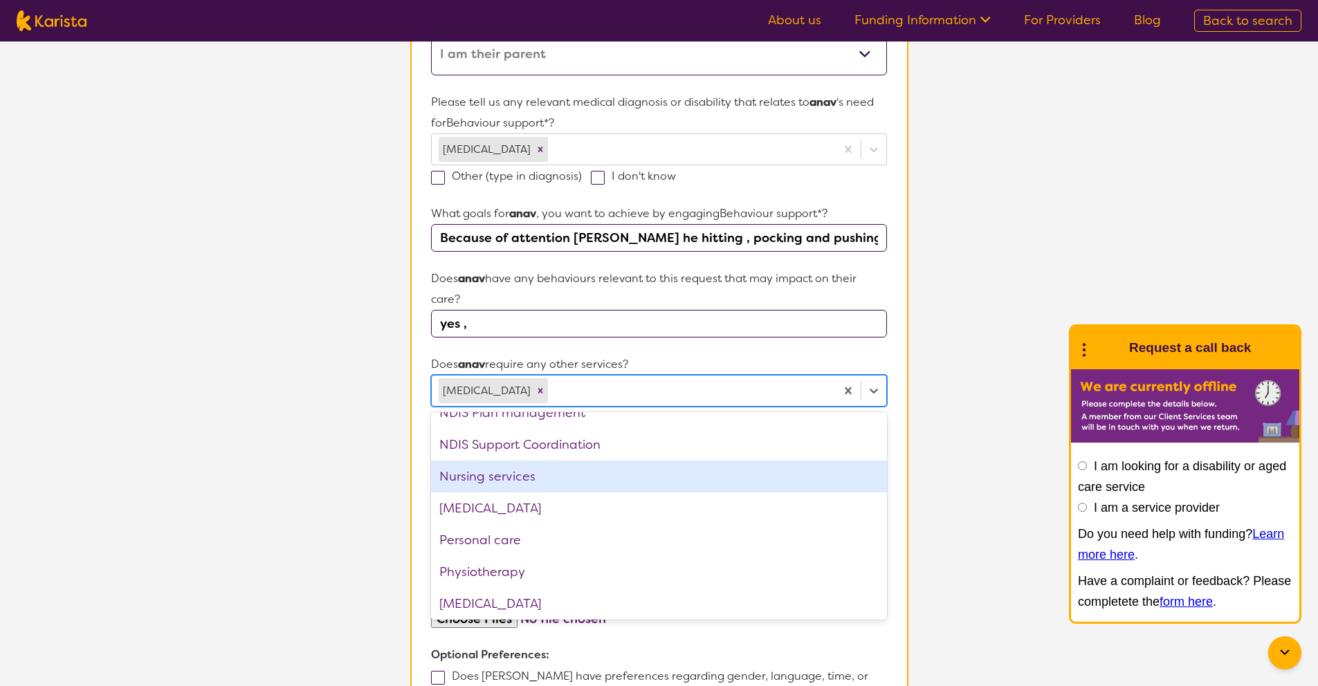
scroll to position [273, 0]
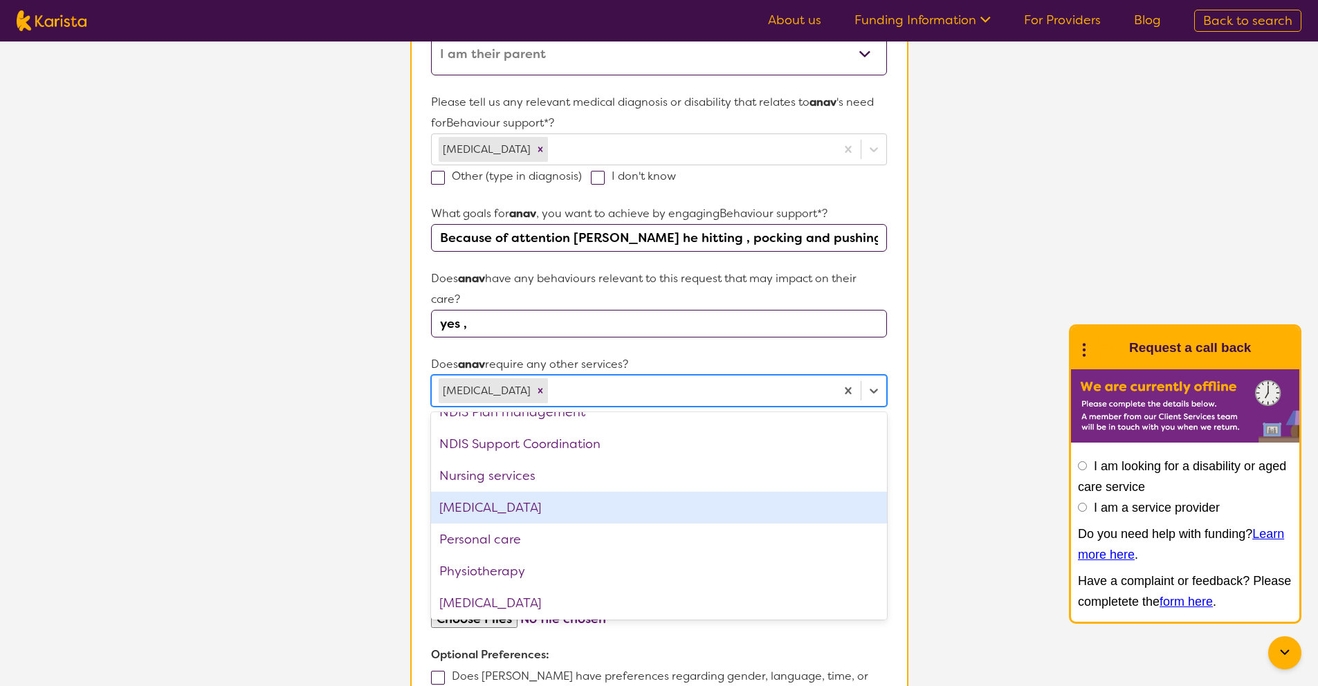
click at [544, 517] on div "[MEDICAL_DATA]" at bounding box center [658, 508] width 455 height 32
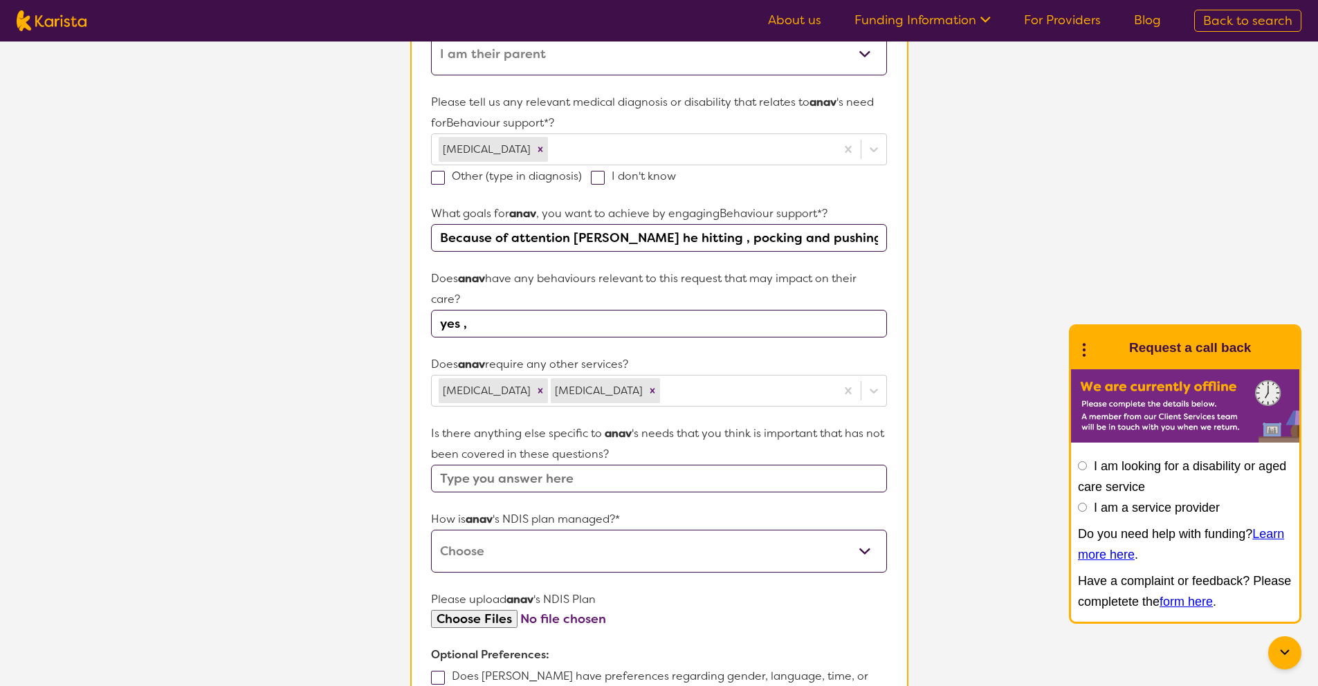
click at [935, 514] on section "L About You 2 Participant Details 3 Confirmation Participant Details & Service …" at bounding box center [659, 309] width 1318 height 1222
click at [546, 481] on input "text" at bounding box center [658, 479] width 455 height 28
type input "mostly look like need to teach him social behaviours with others"
click at [554, 557] on select "Self-managed NDIS plan Managed by a registered plan management provider (not th…" at bounding box center [658, 551] width 455 height 43
select select "Agency Managed"
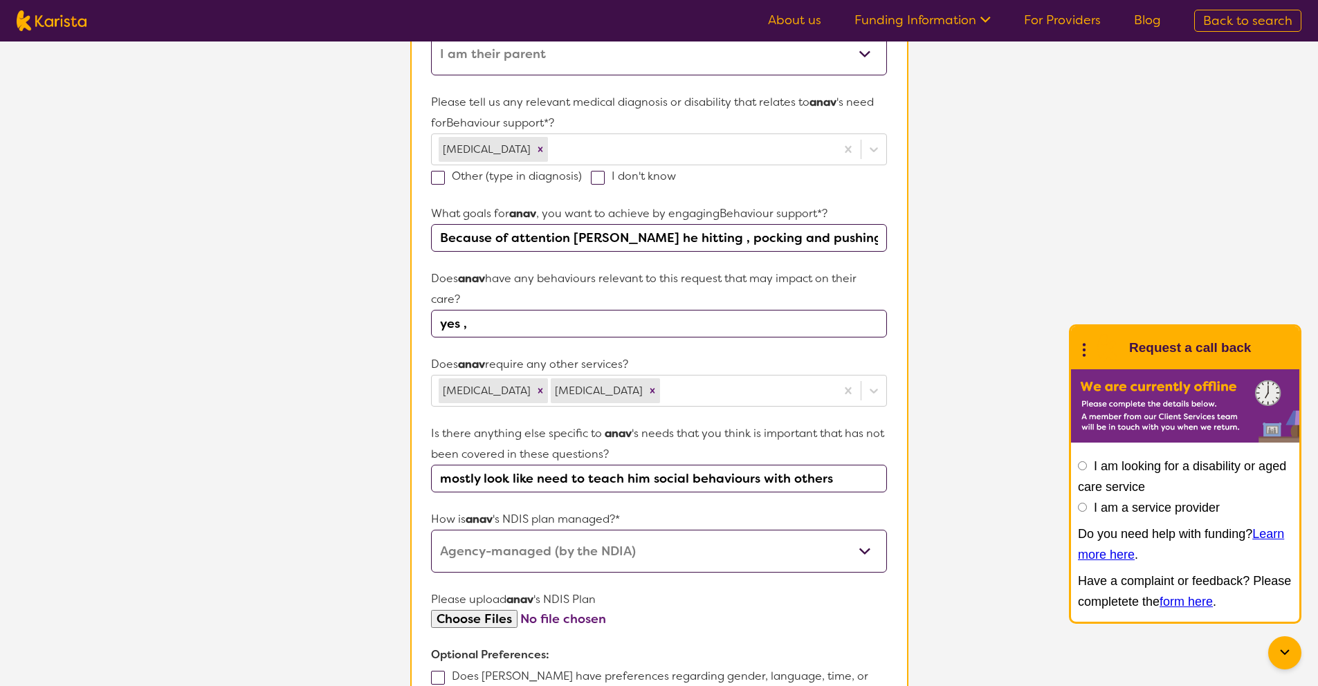
click at [431, 530] on select "Self-managed NDIS plan Managed by a registered plan management provider (not th…" at bounding box center [658, 551] width 455 height 43
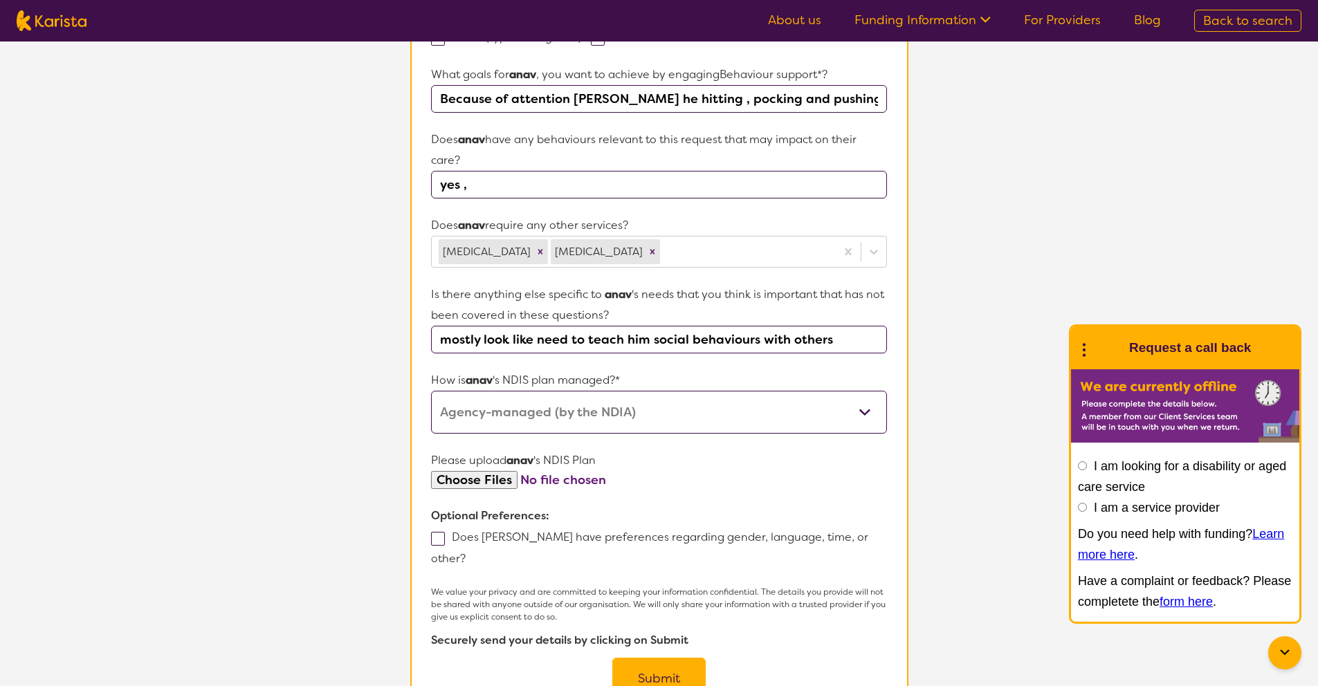
scroll to position [486, 0]
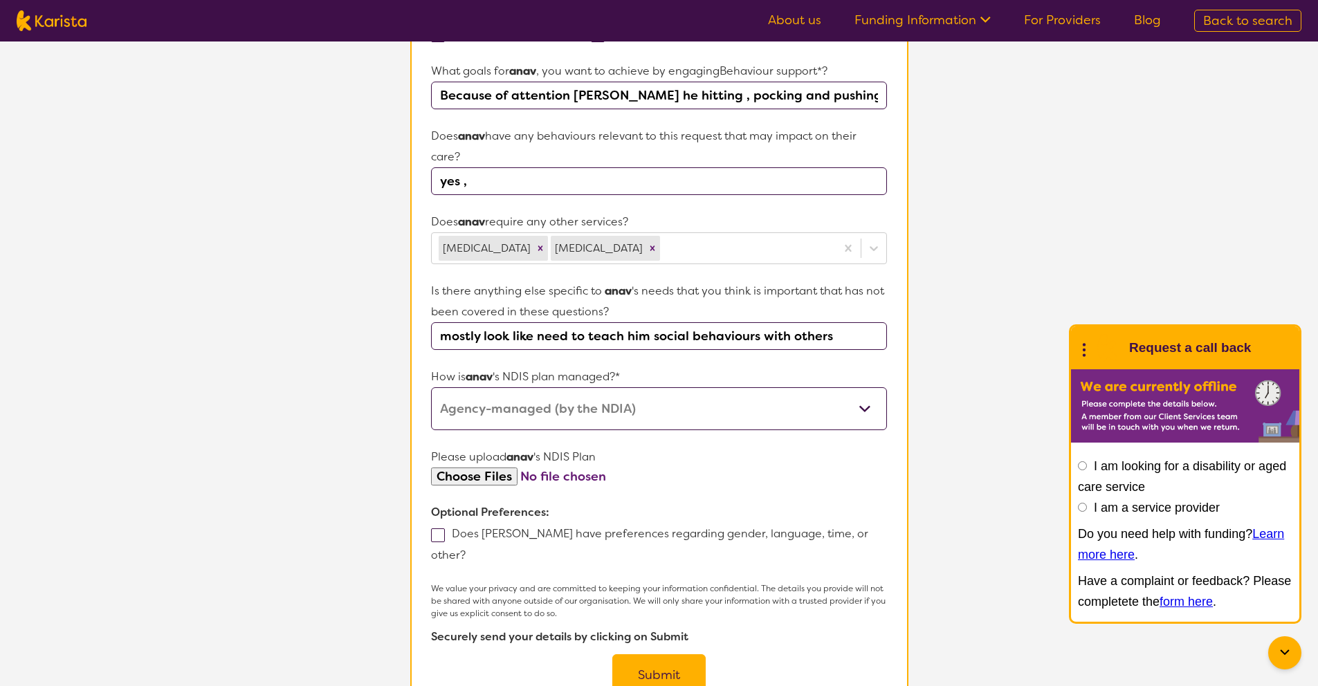
click at [446, 537] on label "Does [PERSON_NAME] have preferences regarding gender, language, time, or other?" at bounding box center [649, 544] width 437 height 36
click at [466, 550] on input "Does [PERSON_NAME] have preferences regarding gender, language, time, or other?" at bounding box center [470, 554] width 9 height 9
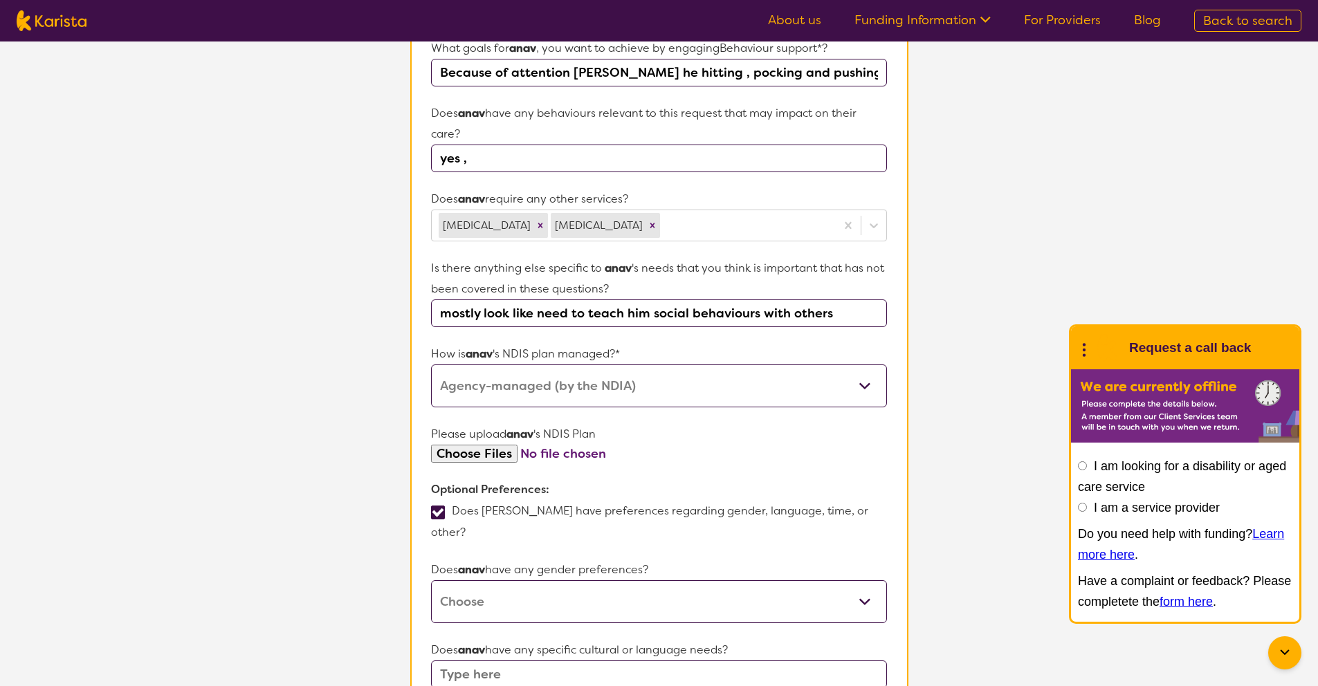
scroll to position [579, 0]
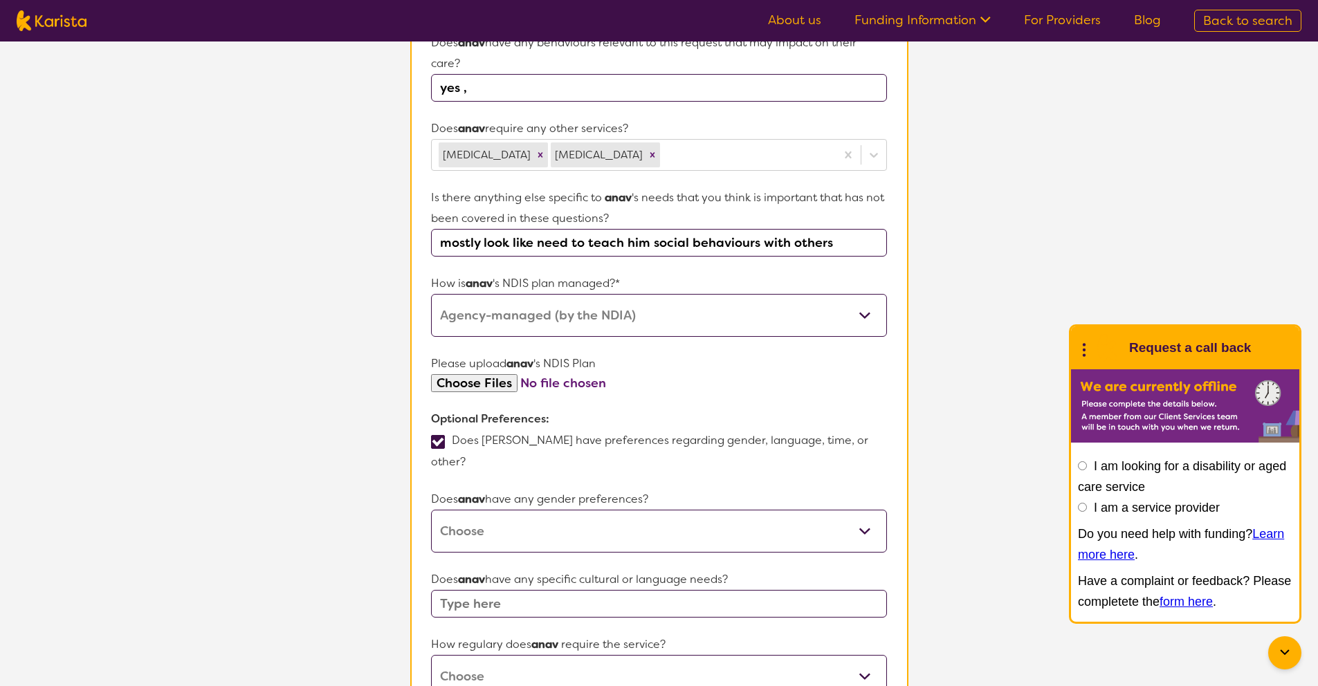
click at [443, 442] on span at bounding box center [438, 442] width 14 height 14
click at [466, 457] on input "Does [PERSON_NAME] have preferences regarding gender, language, time, or other?" at bounding box center [470, 461] width 9 height 9
checkbox input "false"
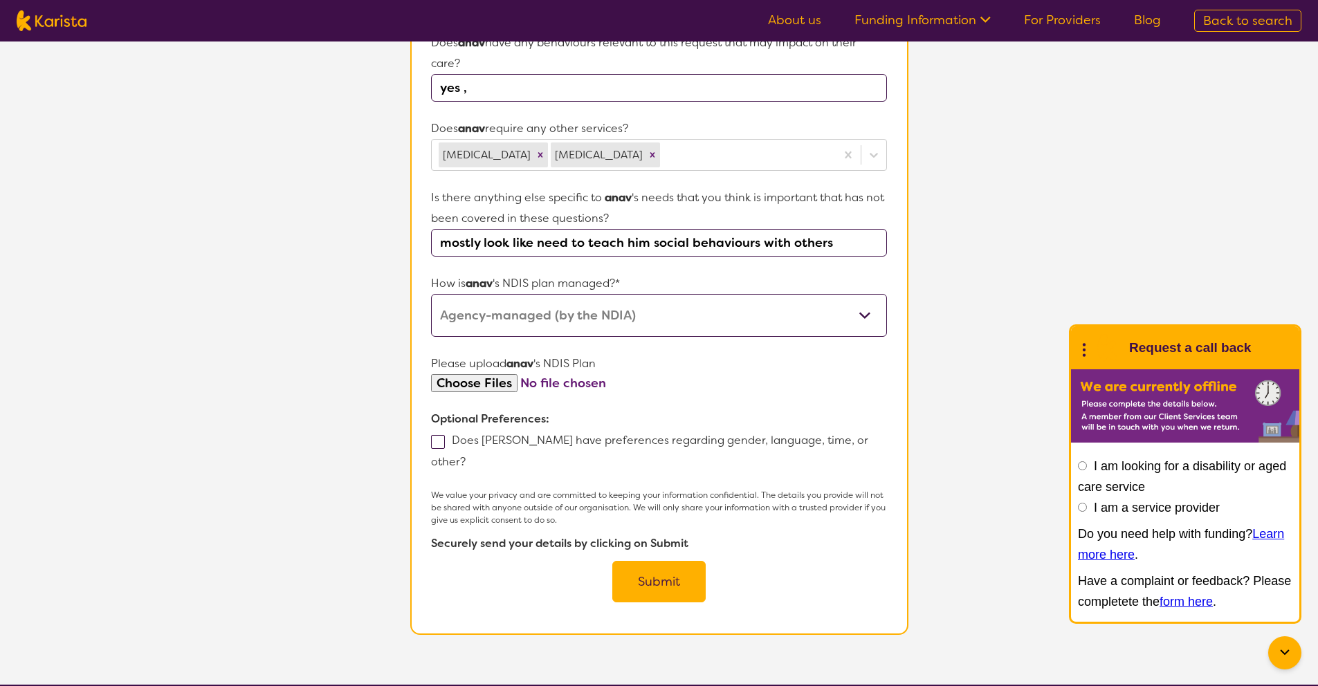
click at [661, 566] on button "Submit" at bounding box center [658, 582] width 93 height 42
